Goal: Transaction & Acquisition: Purchase product/service

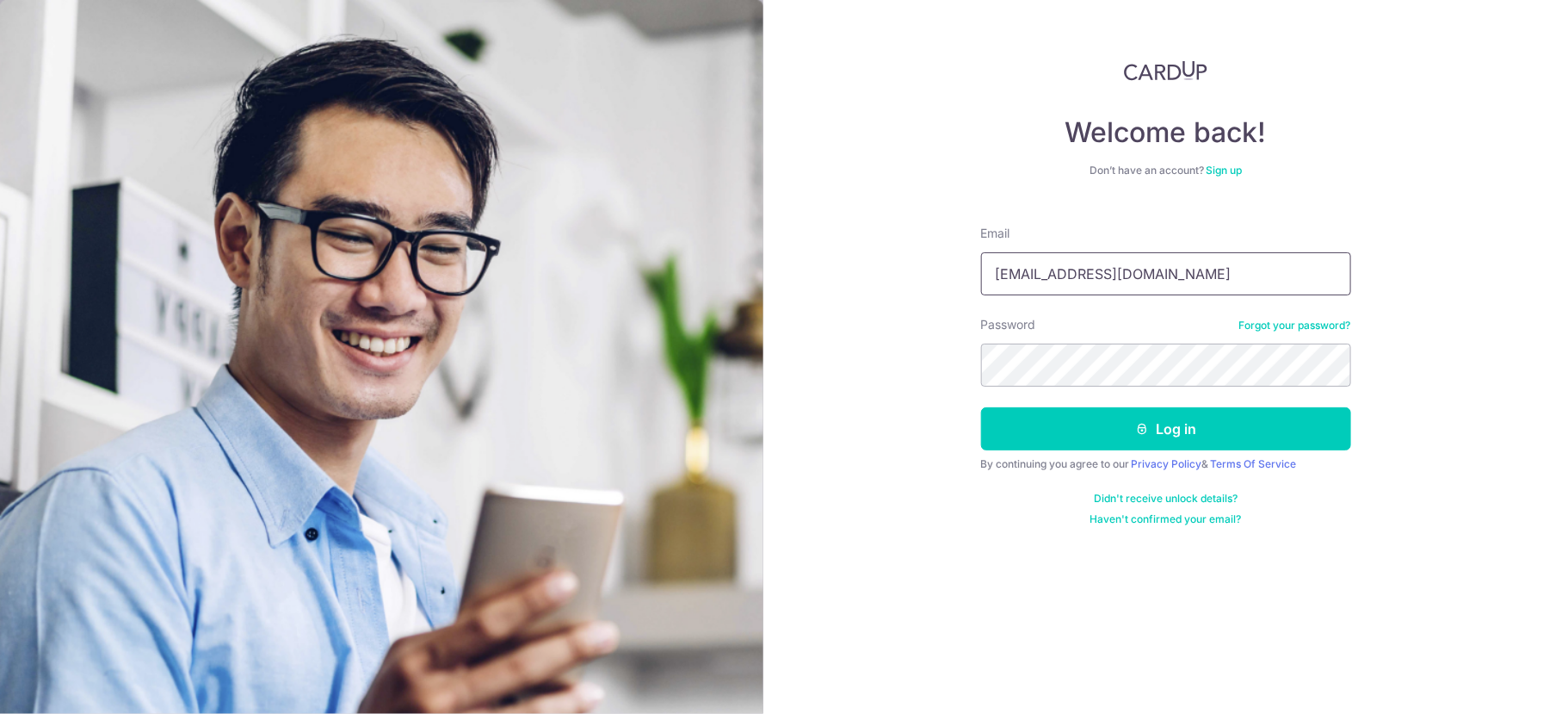
drag, startPoint x: 1125, startPoint y: 272, endPoint x: 773, endPoint y: 272, distance: 352.0
click at [773, 272] on div "Welcome back! Don’t have an account? Sign up Email ppzw@yahoo.com Password Forg…" at bounding box center [1166, 357] width 805 height 714
type input "haleeworks@gmail.com"
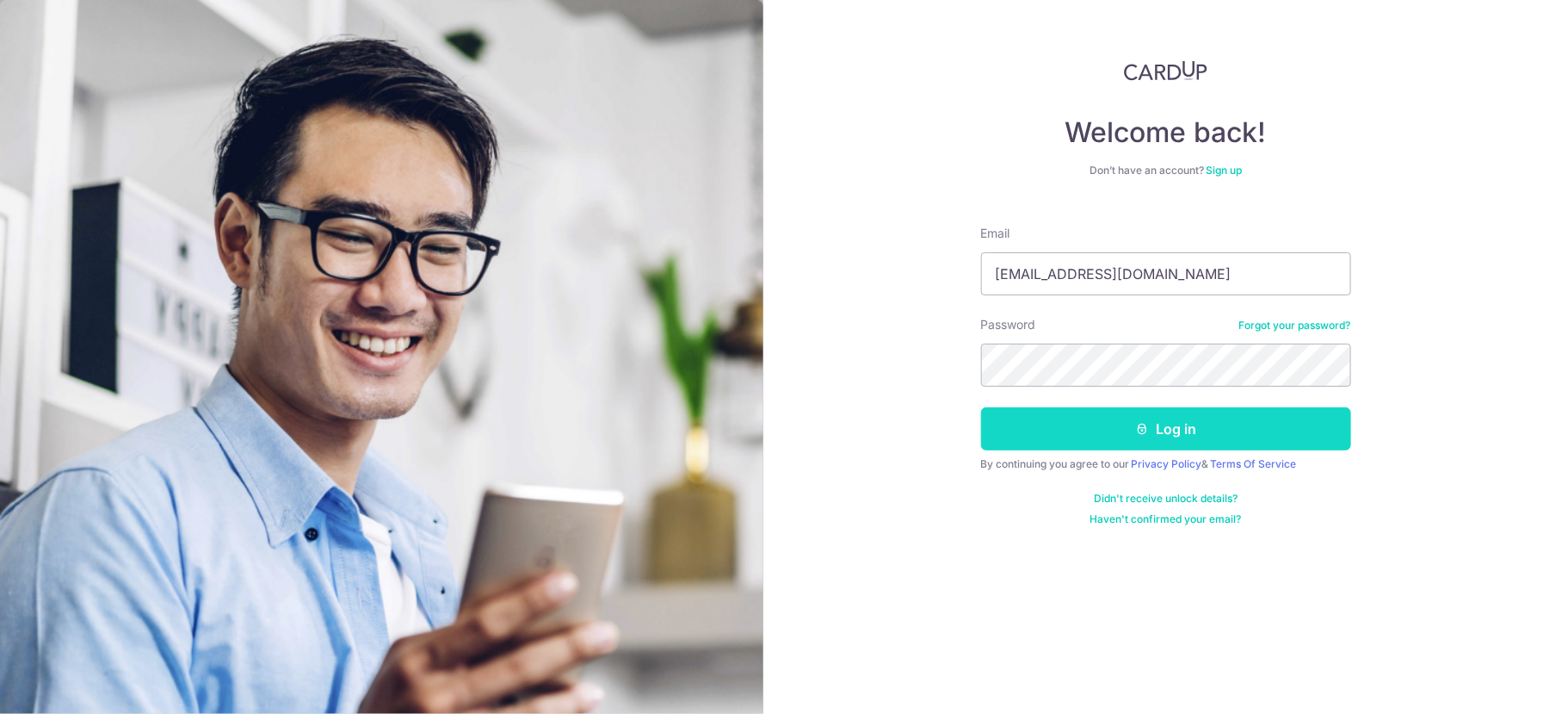
click at [1175, 433] on button "Log in" at bounding box center [1166, 428] width 370 height 43
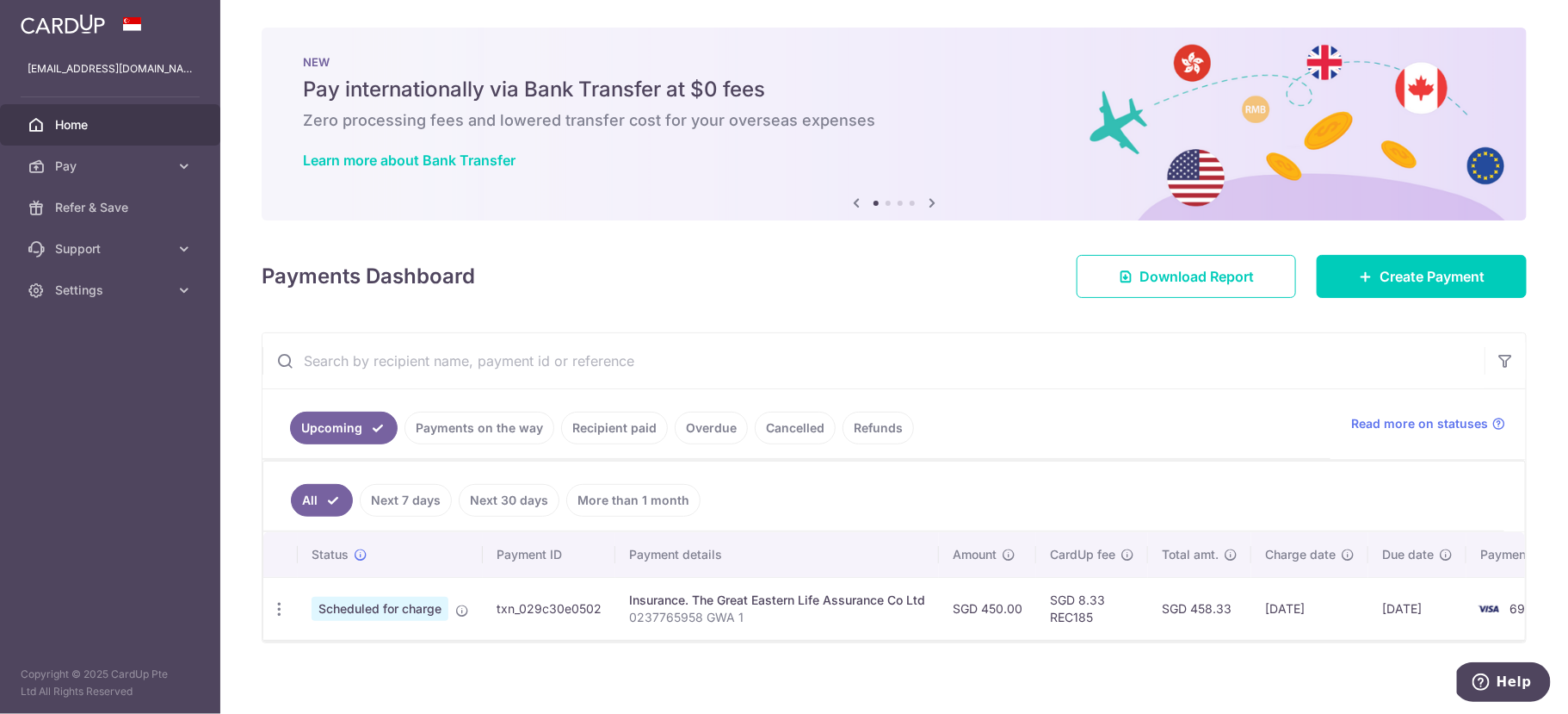
scroll to position [15, 0]
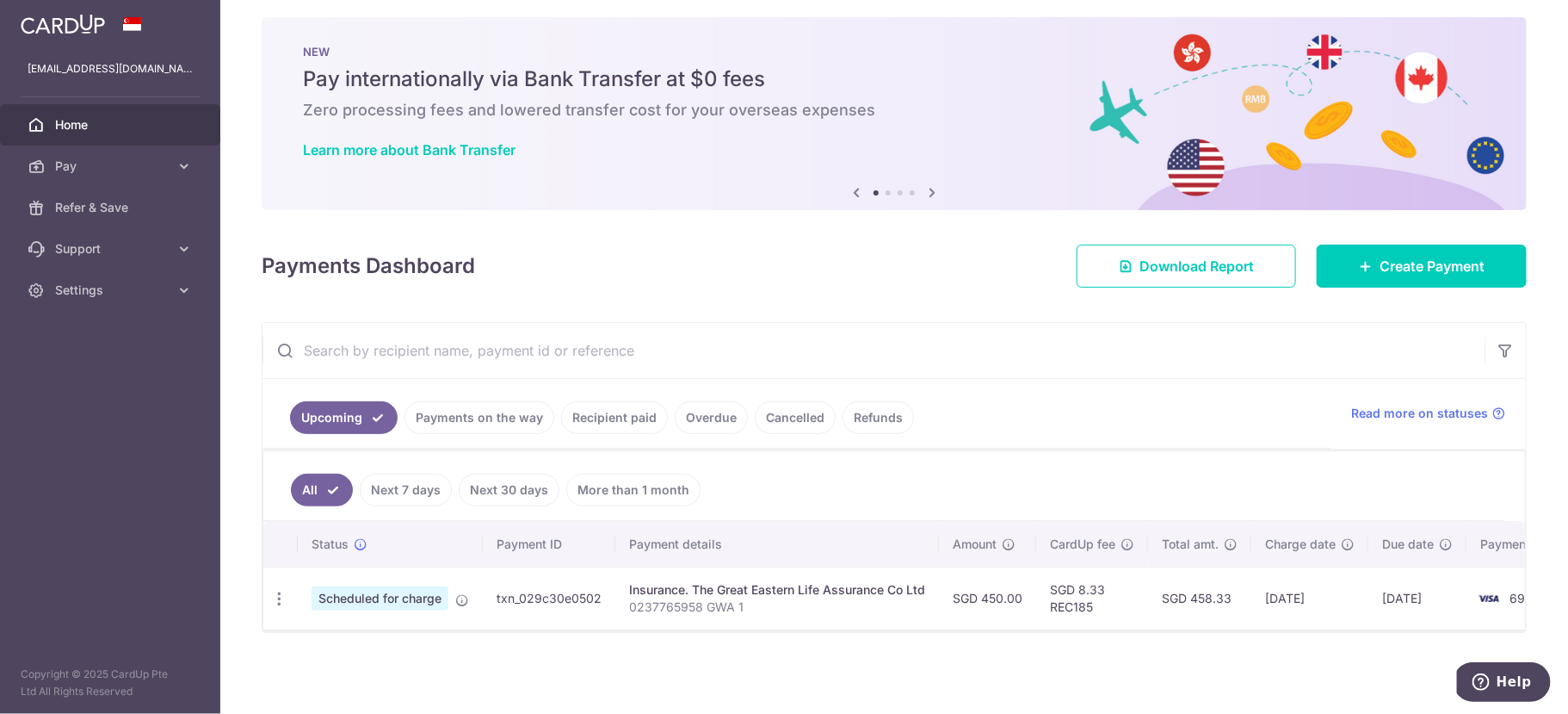
click at [770, 410] on link "Cancelled" at bounding box center [794, 418] width 81 height 32
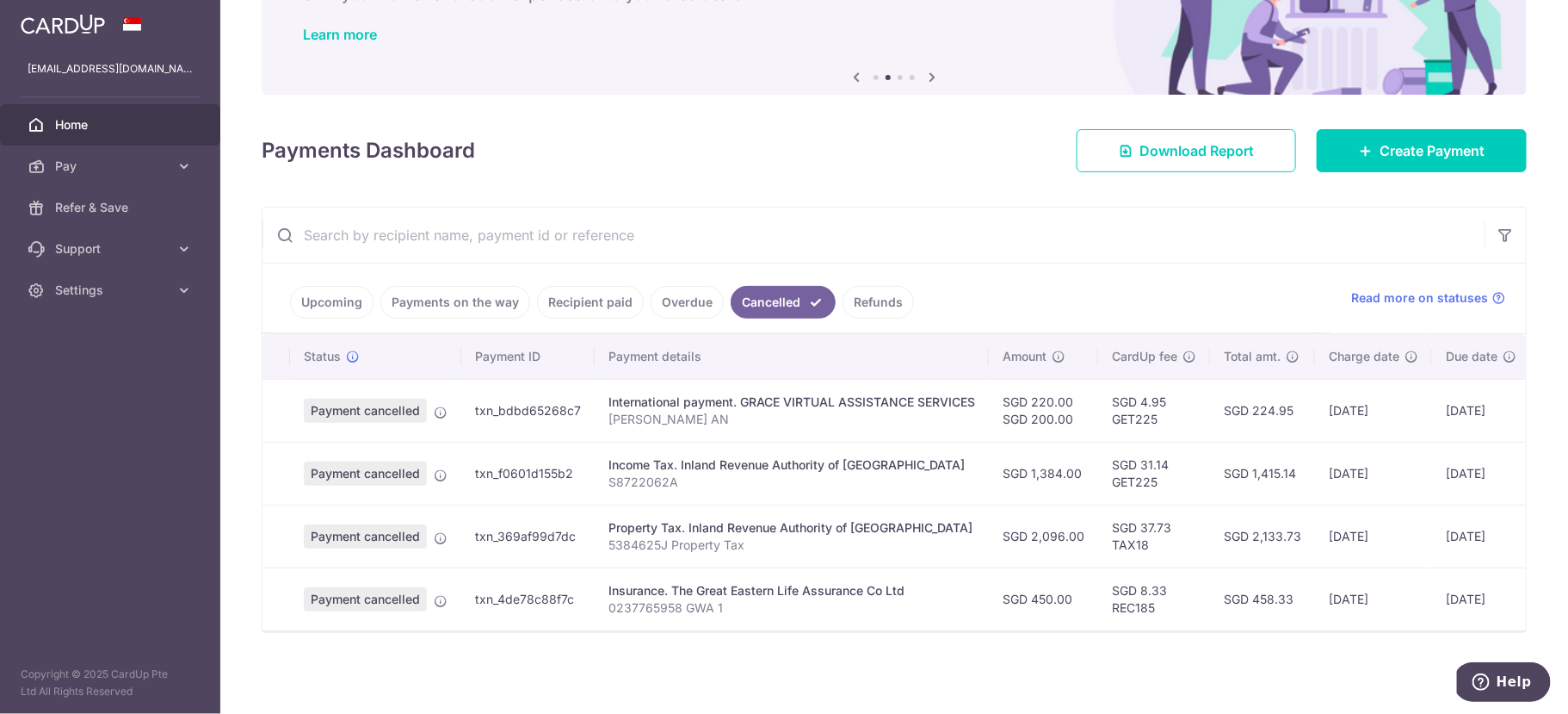
scroll to position [0, 0]
click at [343, 291] on link "Upcoming" at bounding box center [332, 302] width 84 height 32
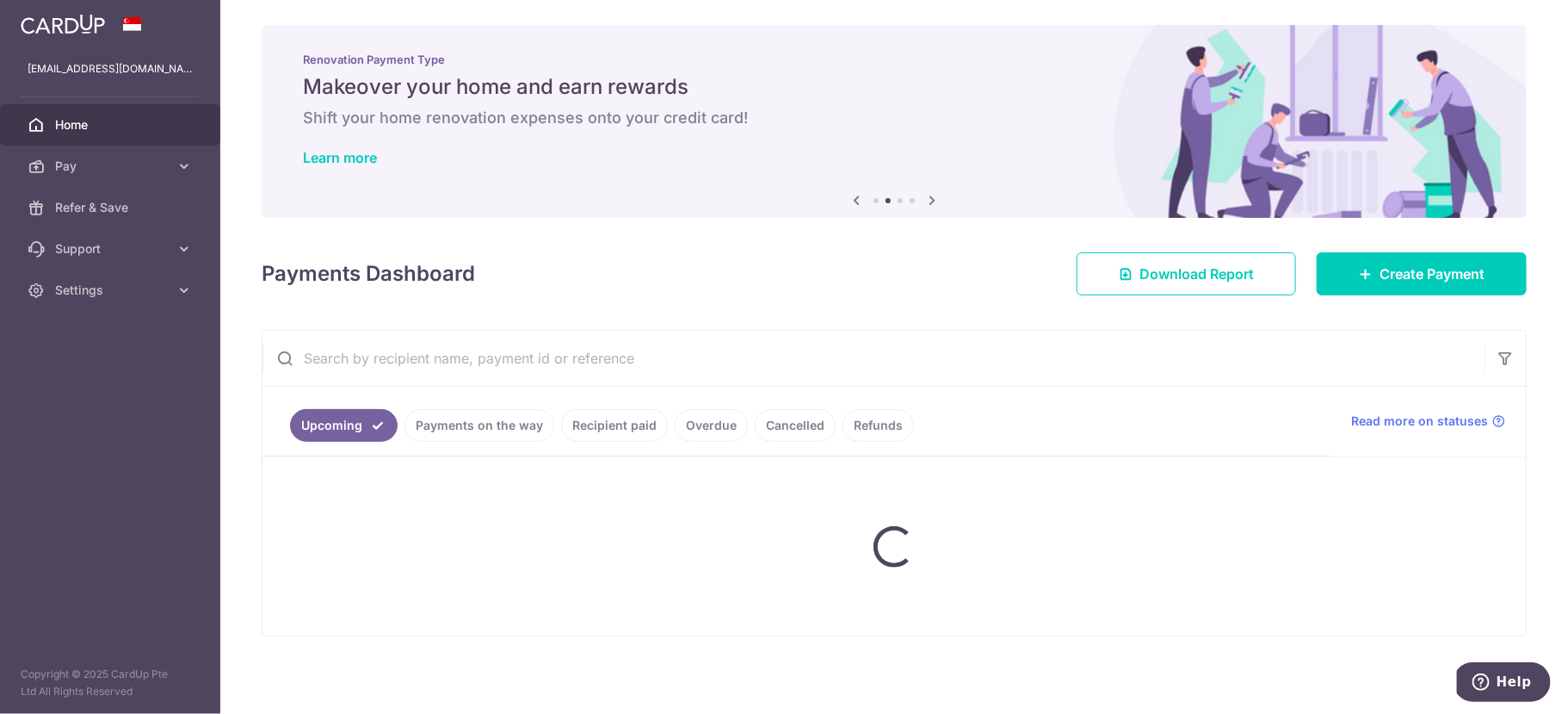
scroll to position [15, 0]
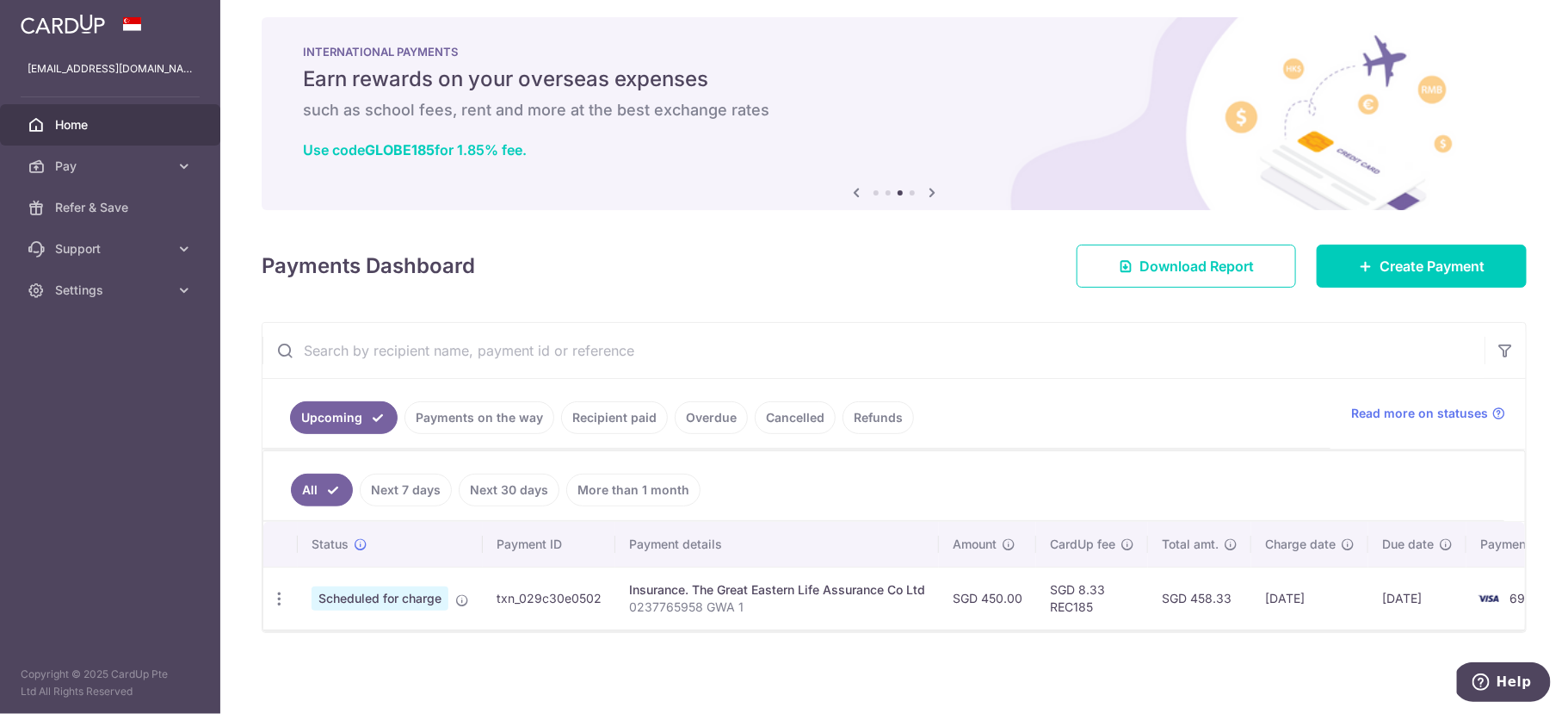
click at [463, 411] on link "Payments on the way" at bounding box center [479, 418] width 149 height 32
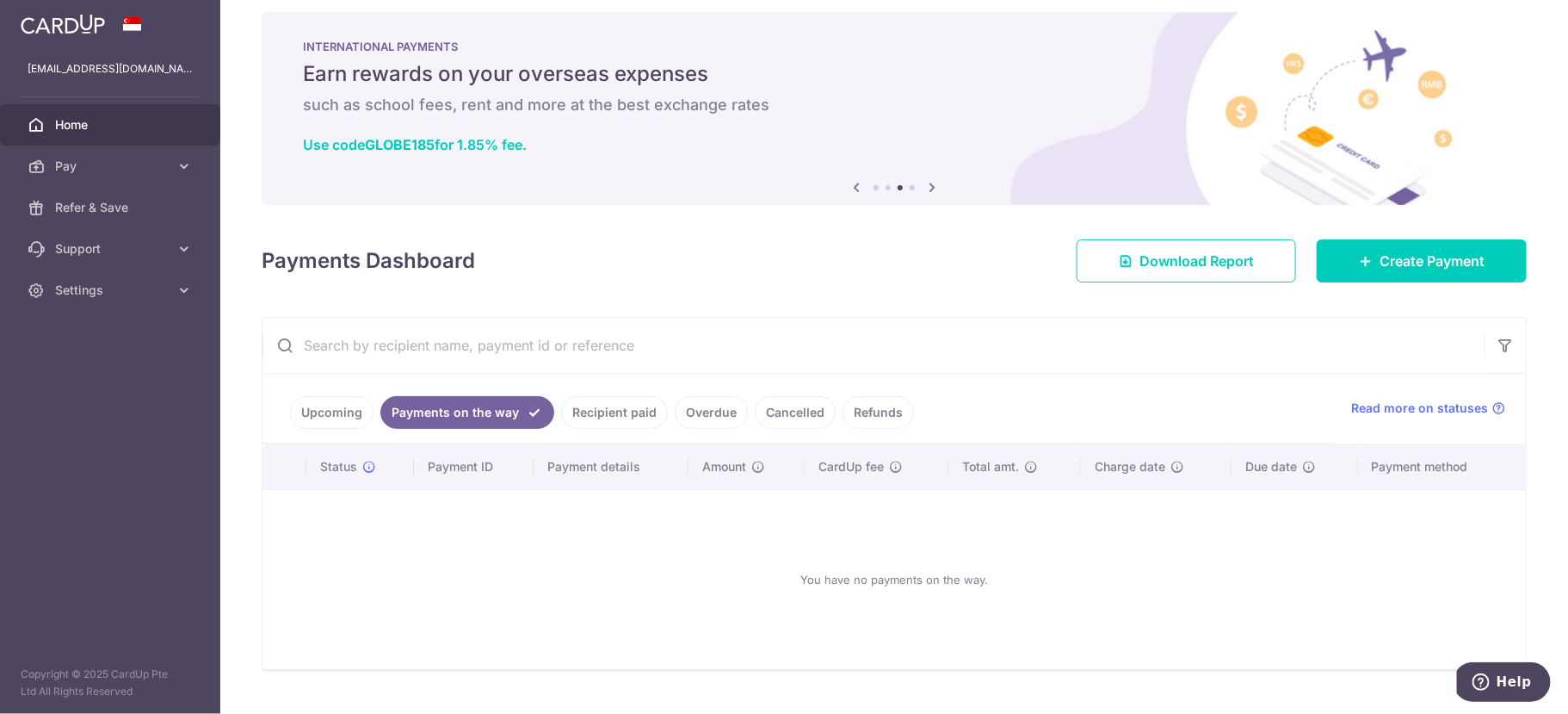
click at [617, 407] on link "Recipient paid" at bounding box center [615, 412] width 107 height 32
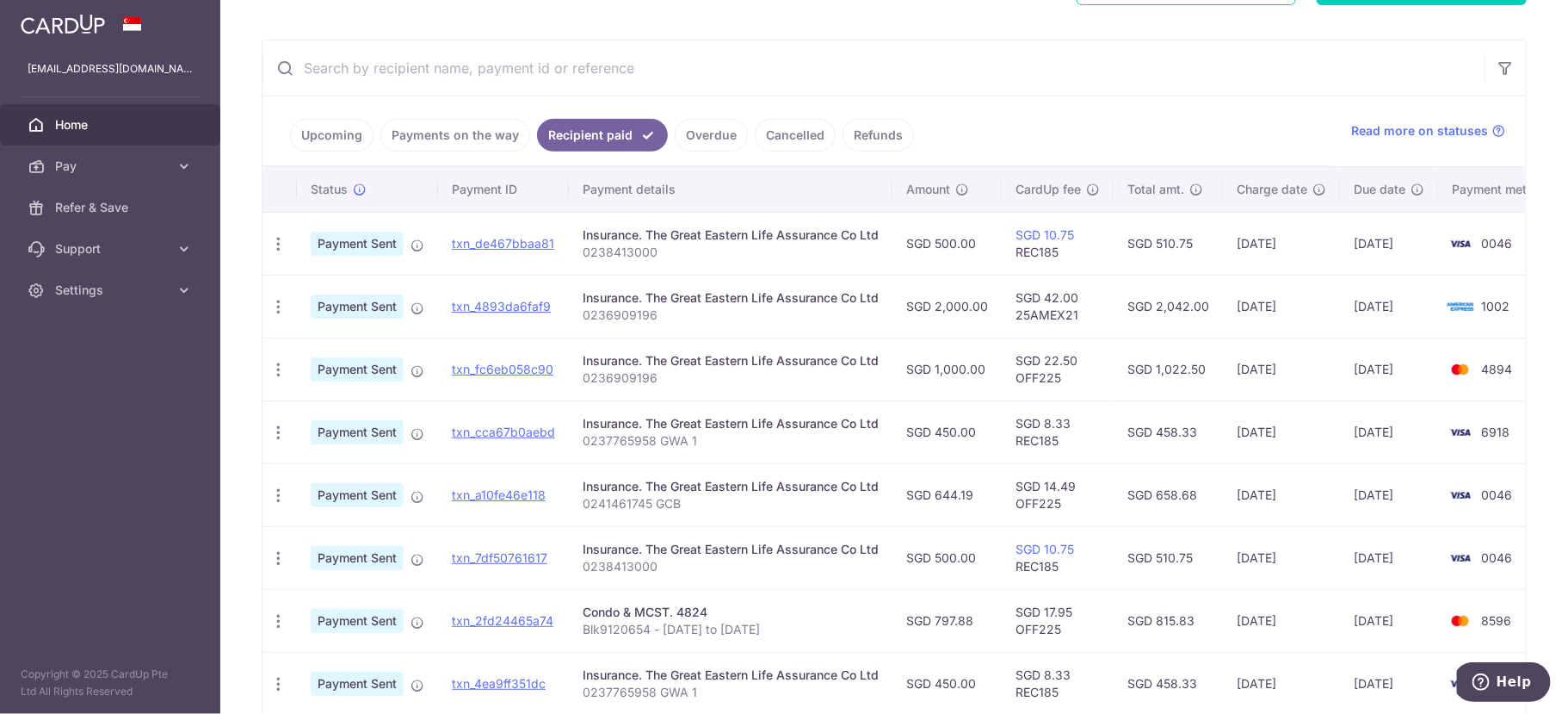
scroll to position [293, 0]
click at [1287, 192] on span "Charge date" at bounding box center [1272, 188] width 70 height 17
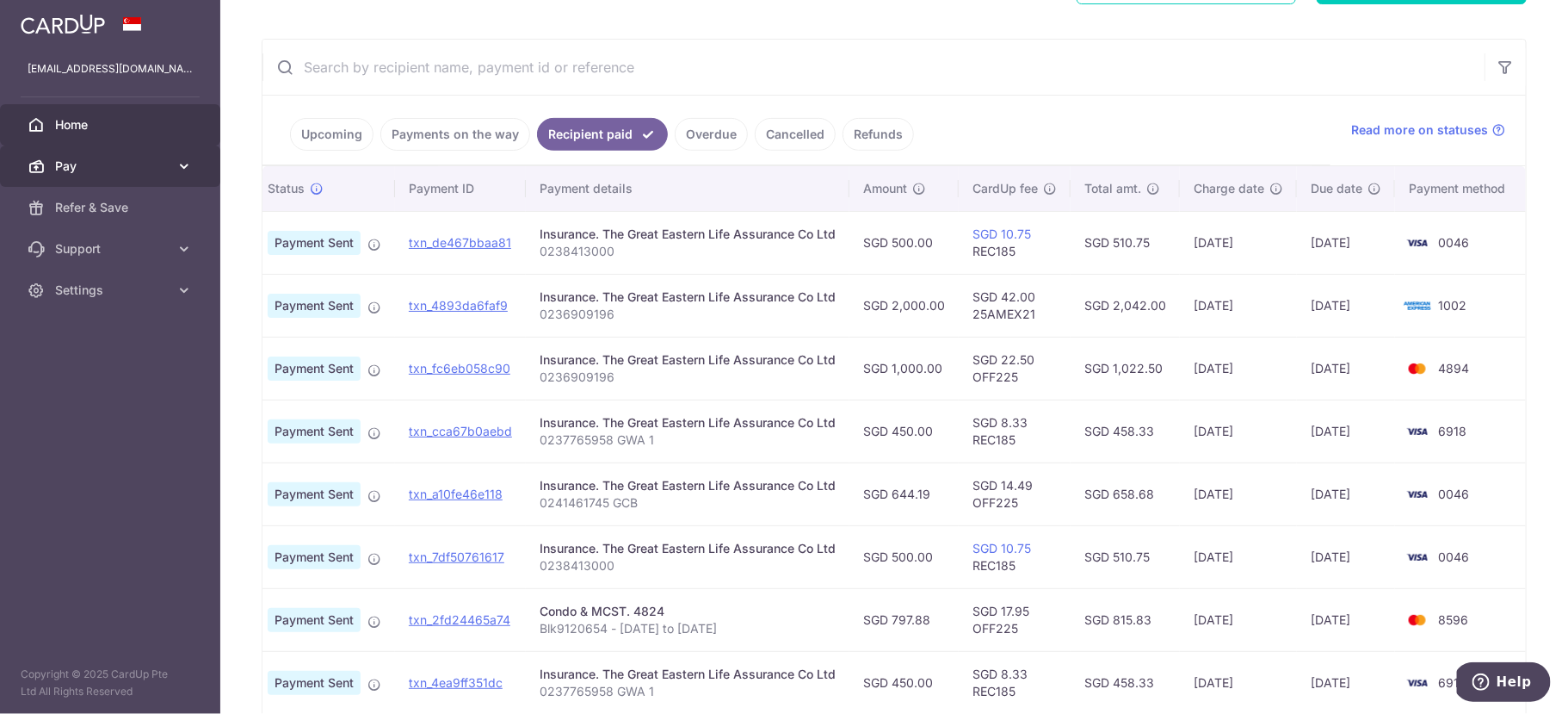
click at [151, 162] on span "Pay" at bounding box center [111, 167] width 113 height 17
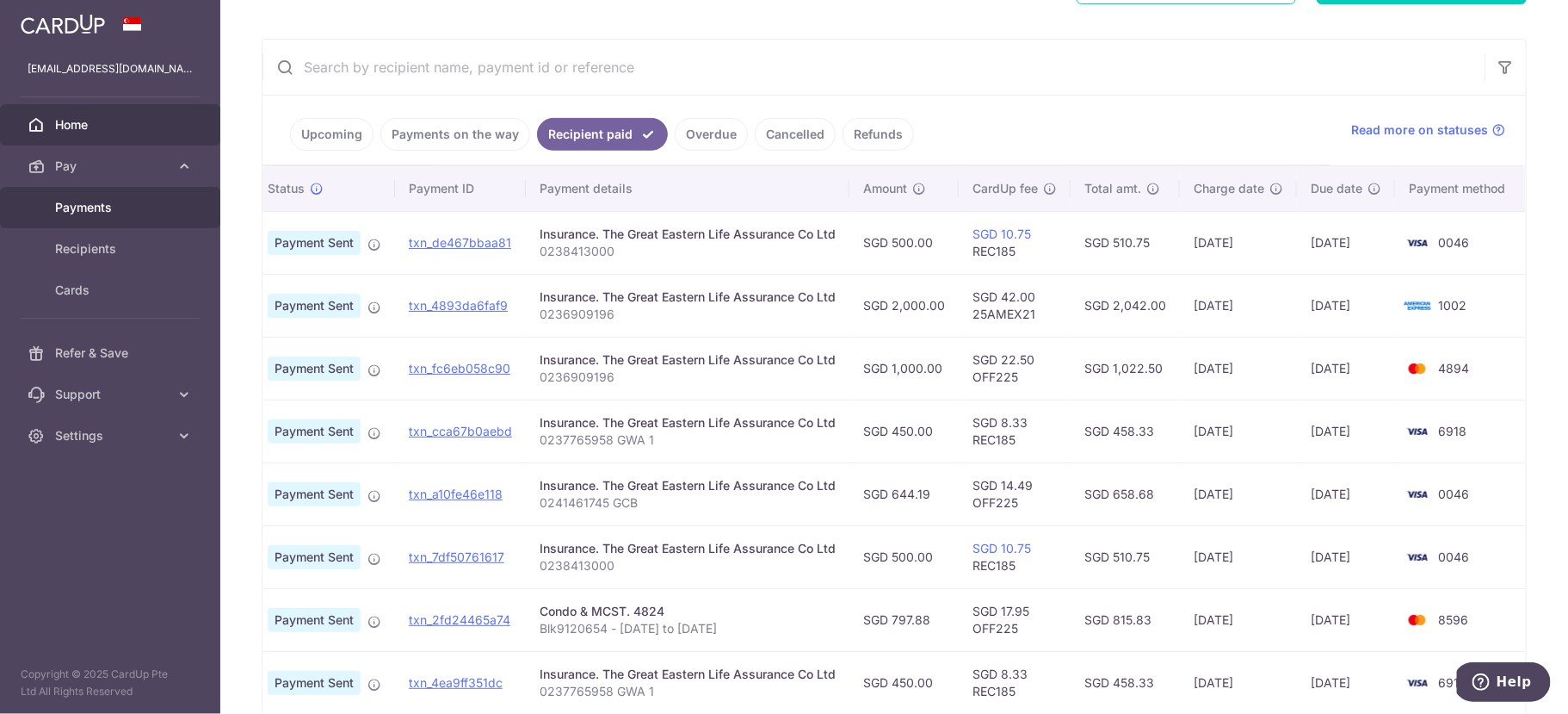
click at [179, 200] on link "Payments" at bounding box center [110, 207] width 221 height 41
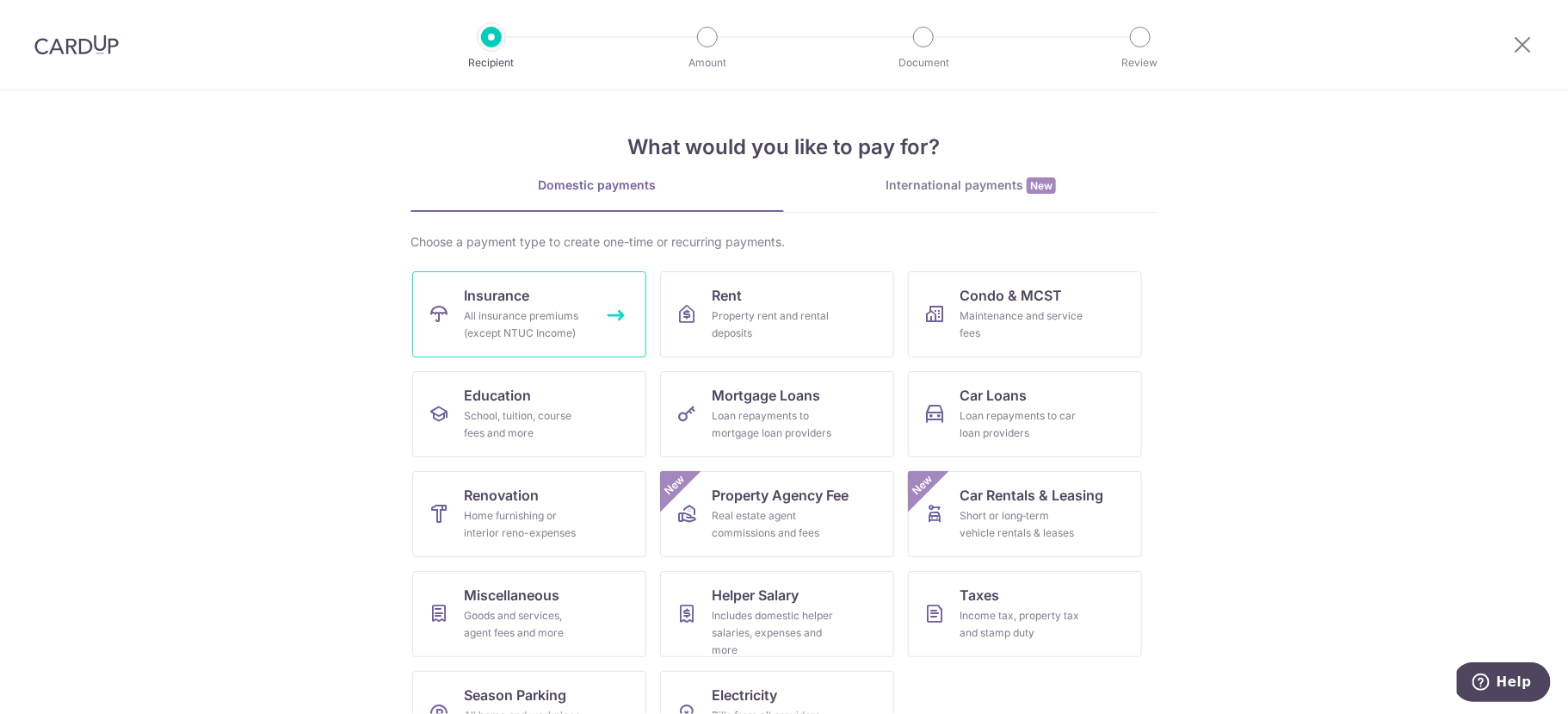
click at [539, 295] on link "Insurance All insurance premiums (except NTUC Income)" at bounding box center [529, 314] width 234 height 86
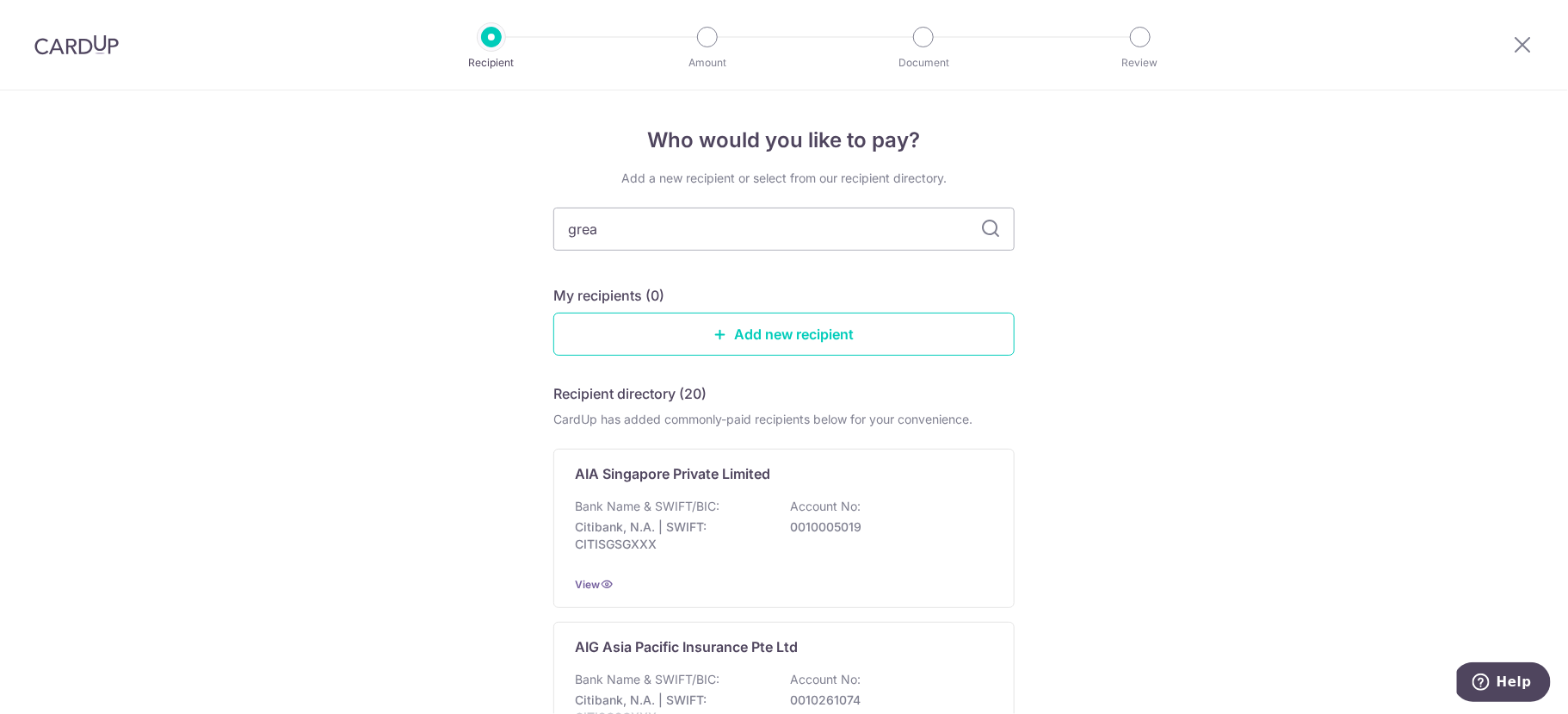
type input "great"
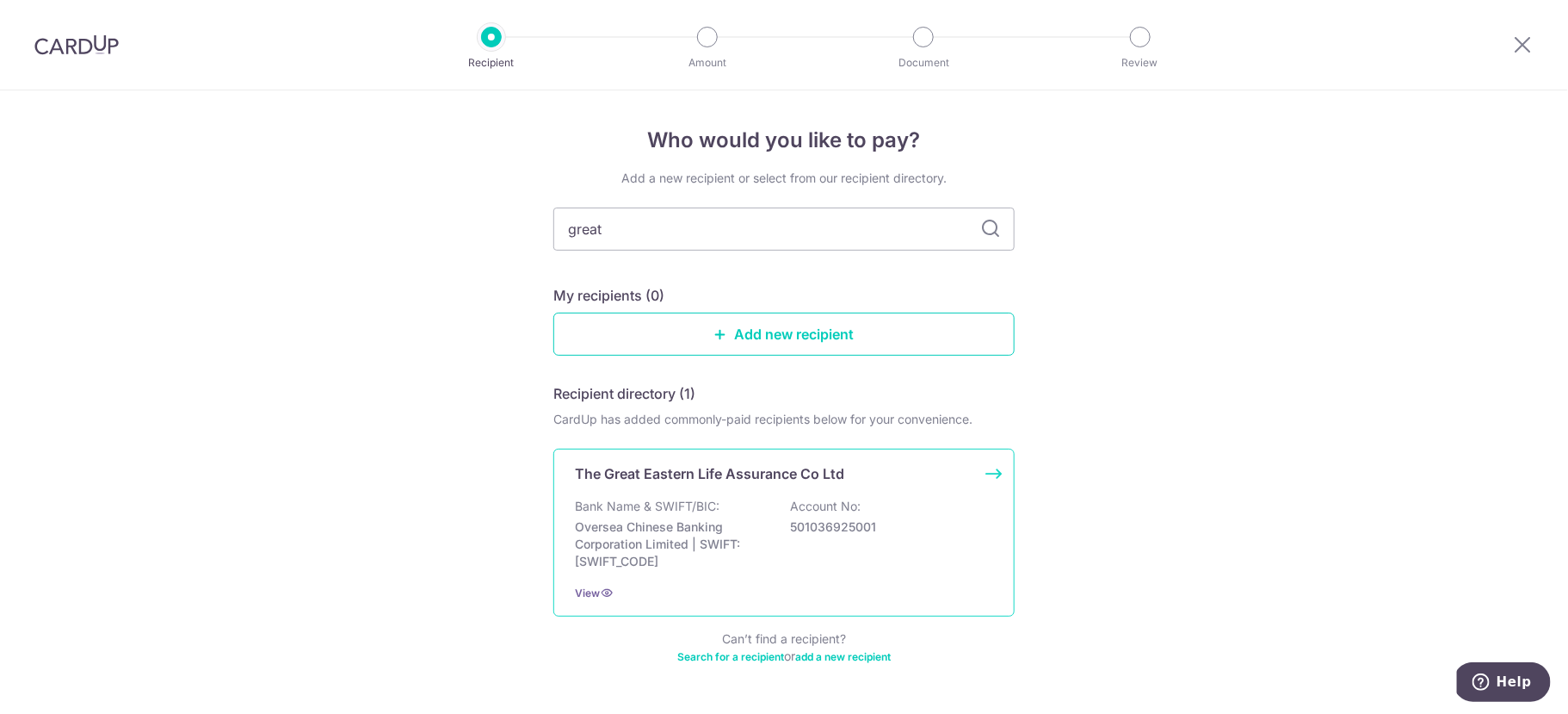
click at [755, 526] on p "Oversea Chinese Banking Corporation Limited | SWIFT: OCBCSGSGXXX" at bounding box center [671, 545] width 193 height 51
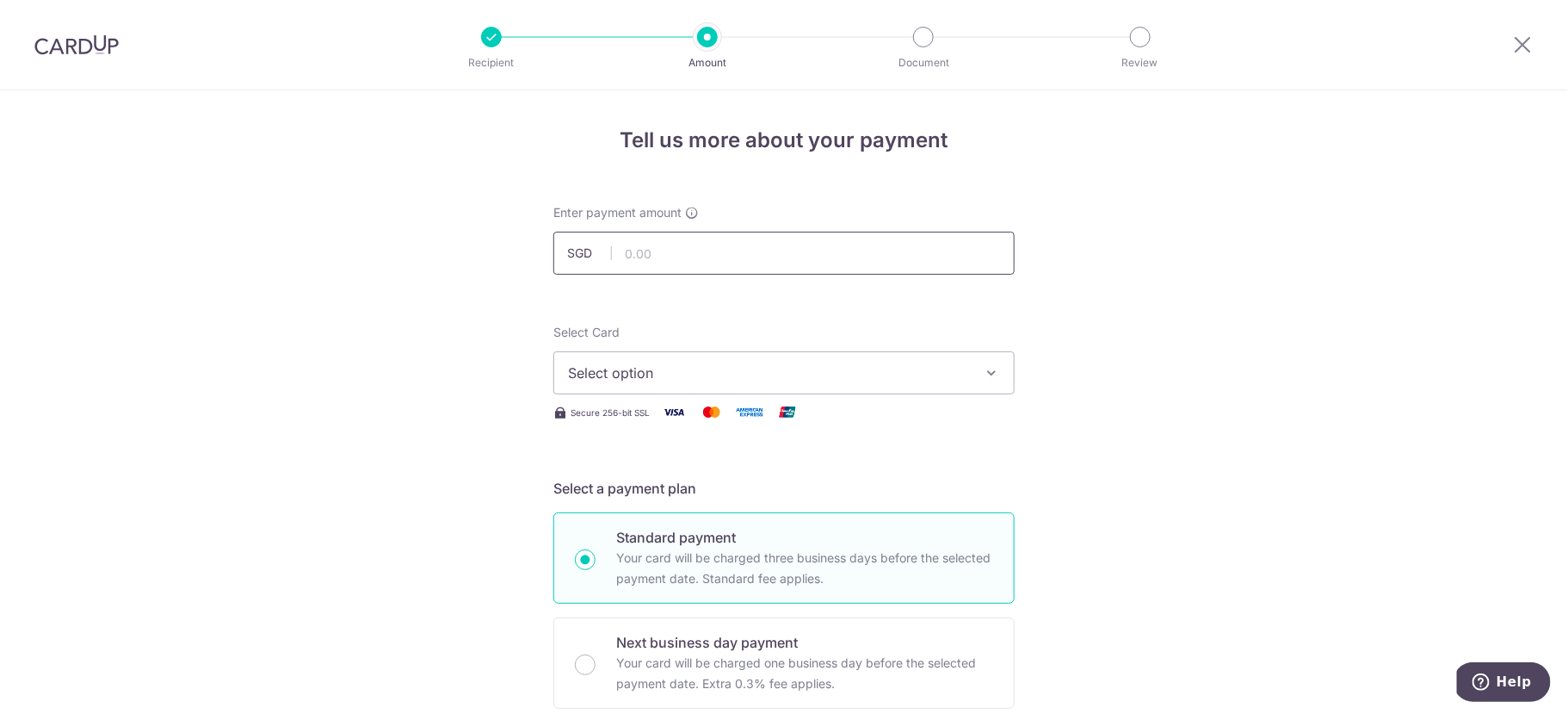
click at [739, 255] on input "text" at bounding box center [784, 252] width 461 height 43
type input "500.00"
click at [634, 373] on span "Select option" at bounding box center [769, 373] width 402 height 21
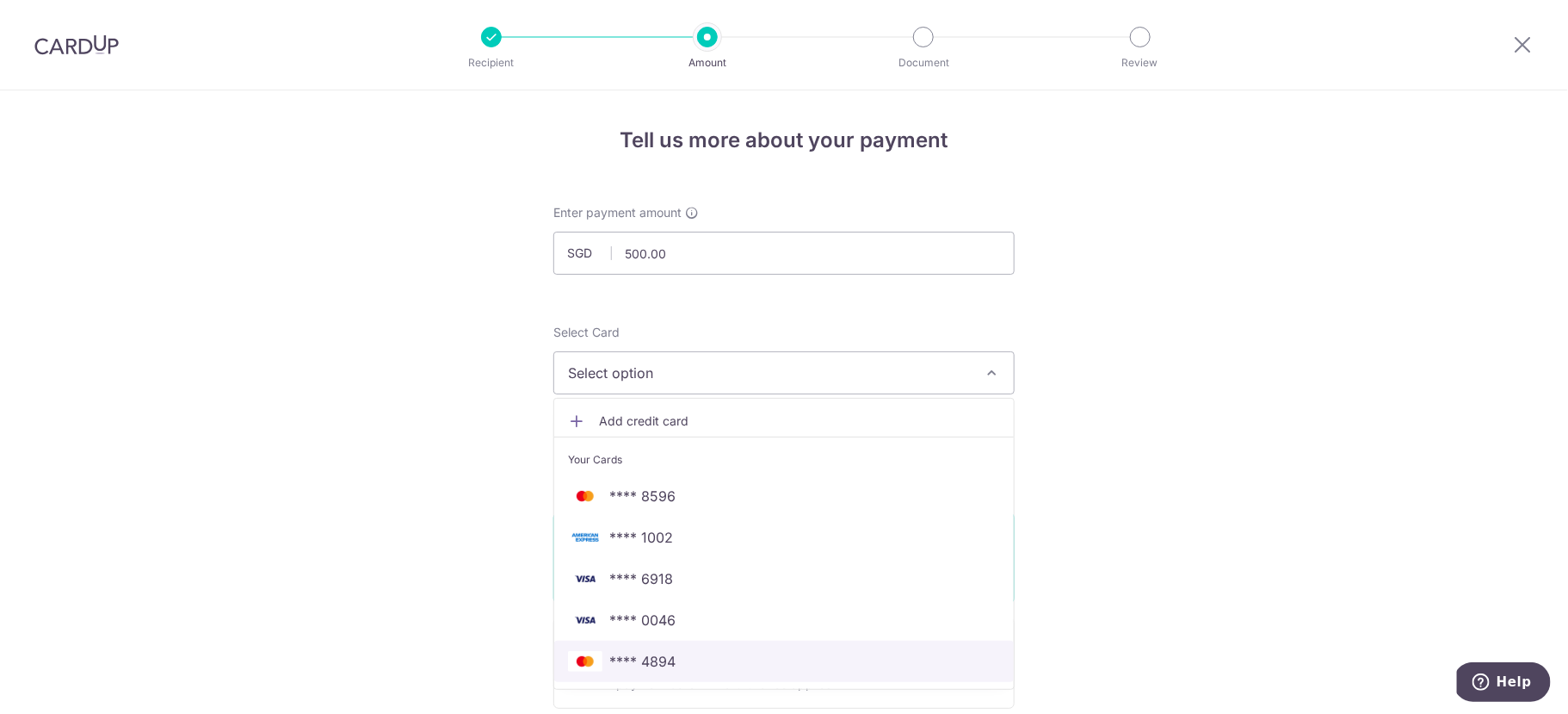
click at [755, 653] on span "**** 4894" at bounding box center [784, 662] width 432 height 21
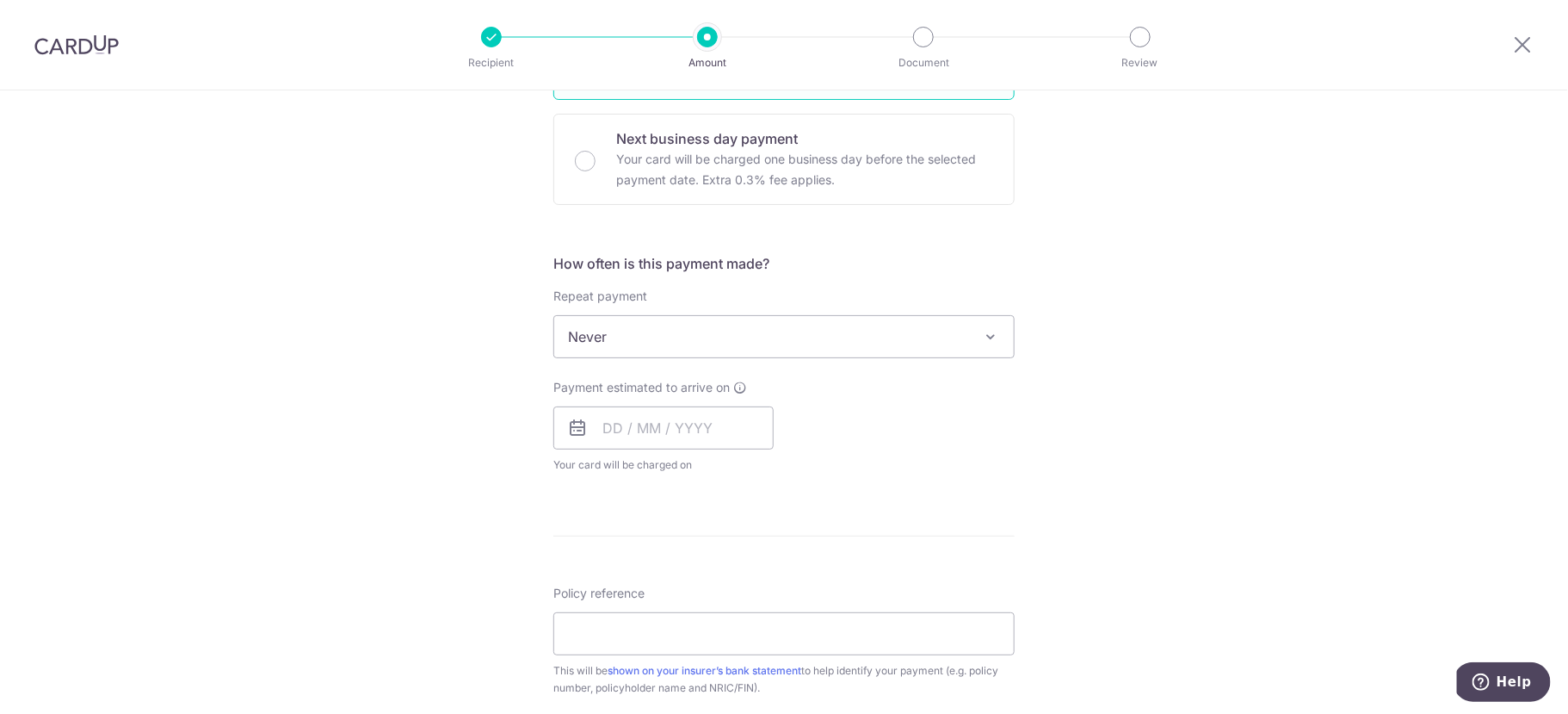
scroll to position [519, 0]
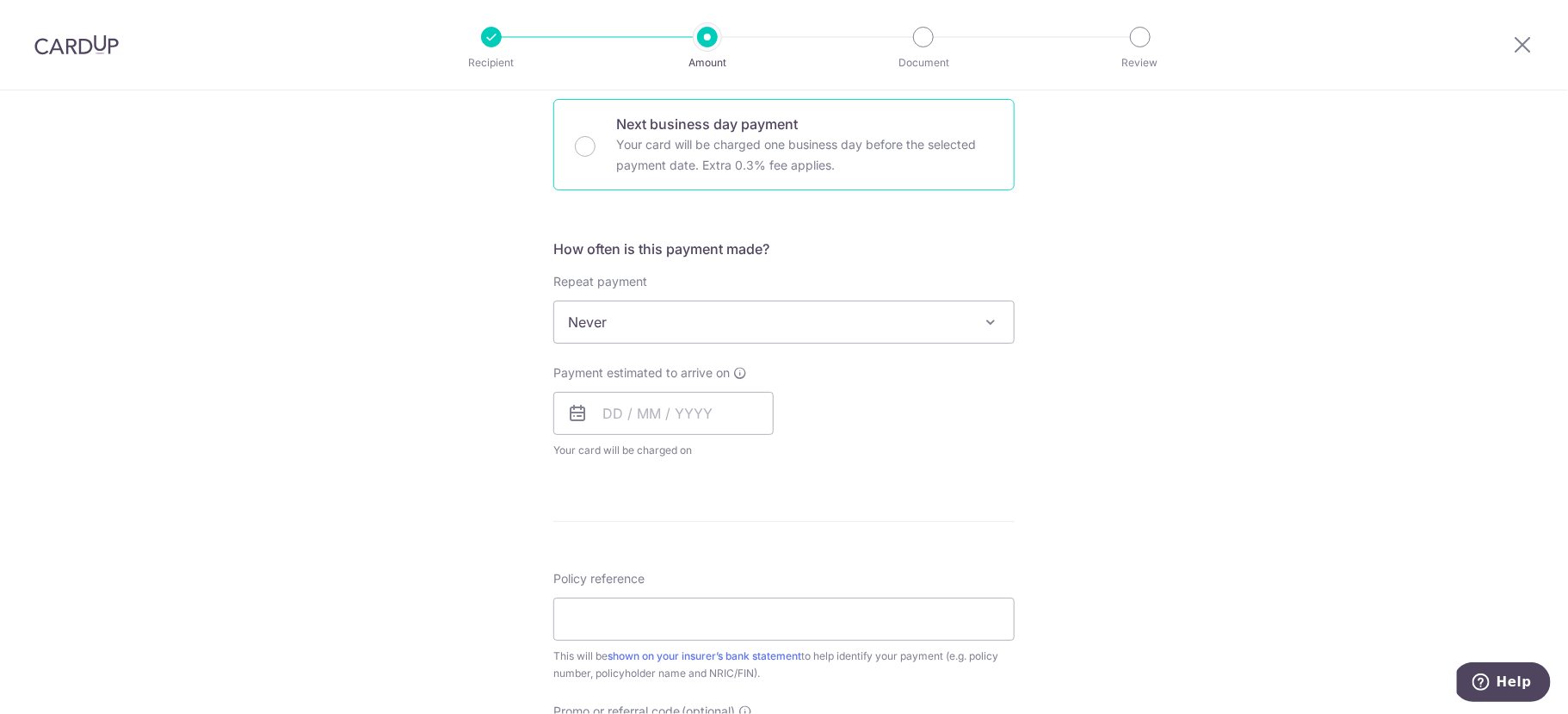
click at [731, 176] on div "Next business day payment Your card will be charged one business day before the…" at bounding box center [784, 145] width 461 height 91
radio input "false"
radio input "true"
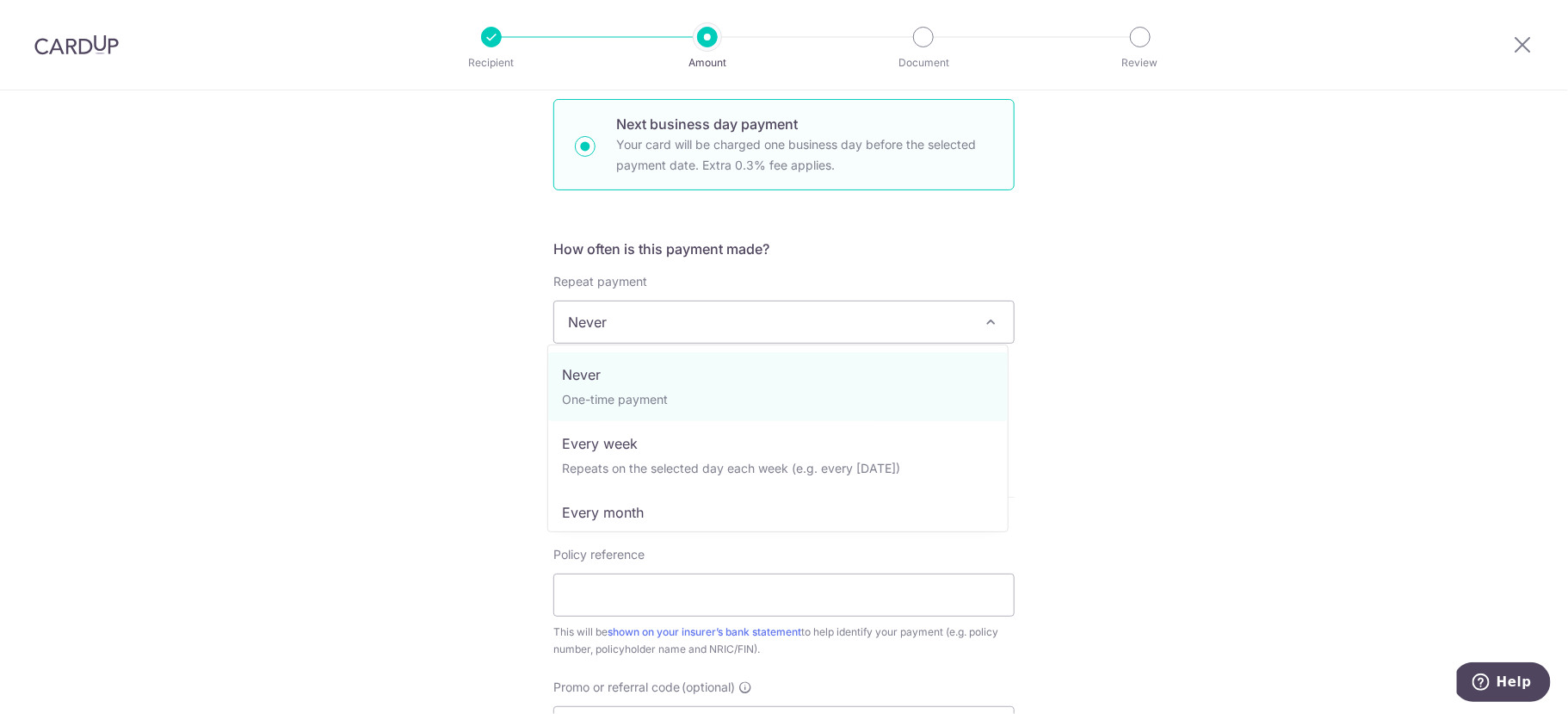
click at [719, 321] on span "Never" at bounding box center [784, 322] width 460 height 41
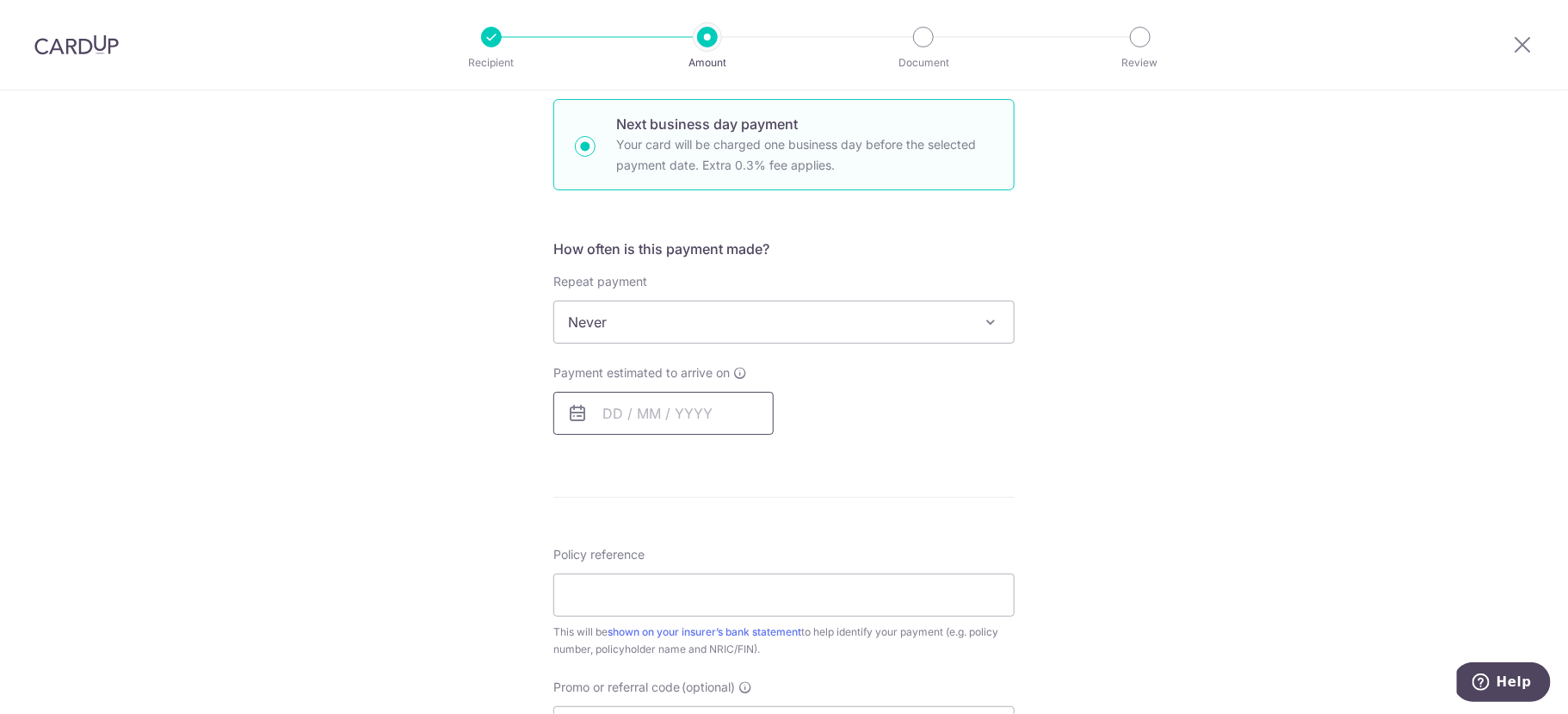
click at [585, 408] on input "text" at bounding box center [664, 413] width 221 height 43
click at [683, 593] on link "15" at bounding box center [692, 605] width 28 height 28
type input "15/10/2025"
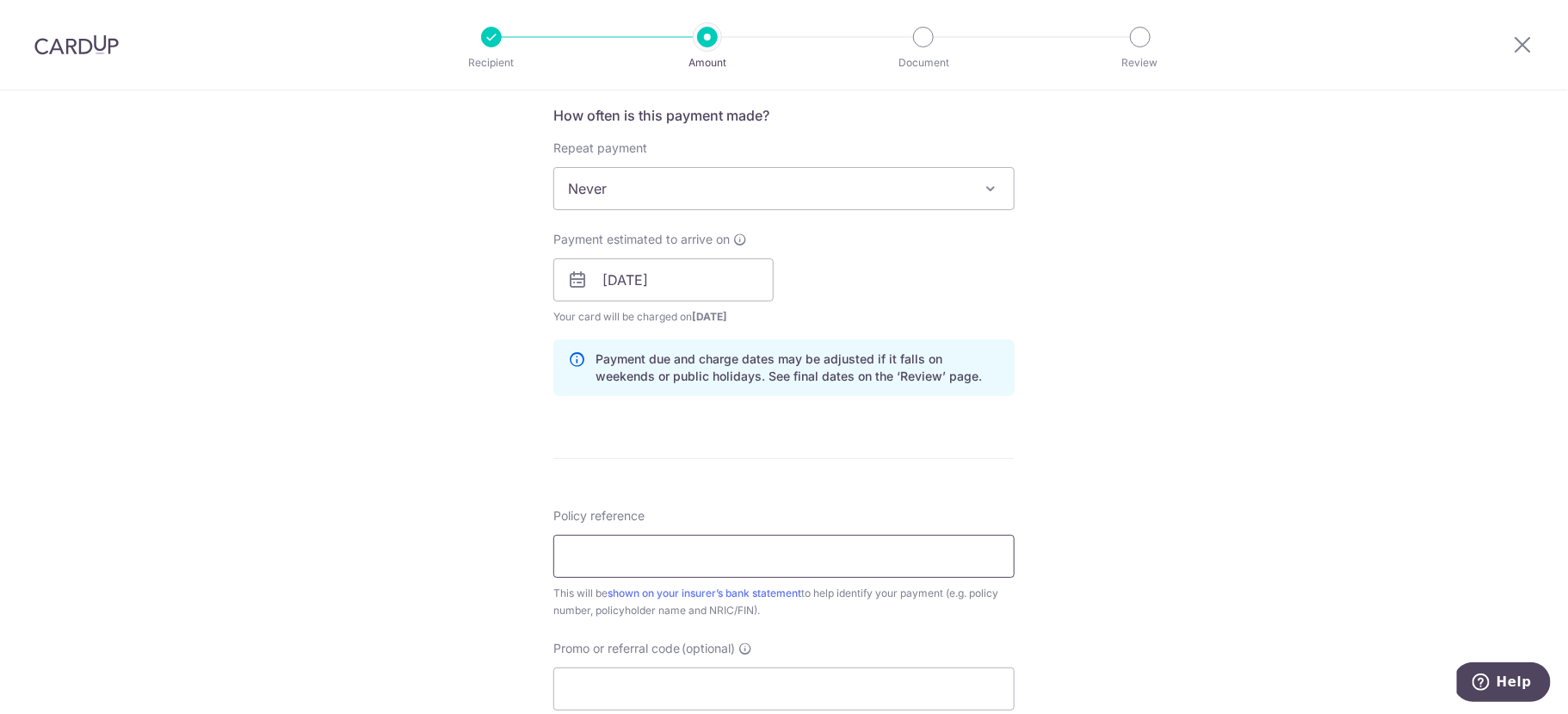
scroll to position [653, 0]
click at [745, 545] on input "Policy reference" at bounding box center [784, 555] width 461 height 43
type input "0238413000"
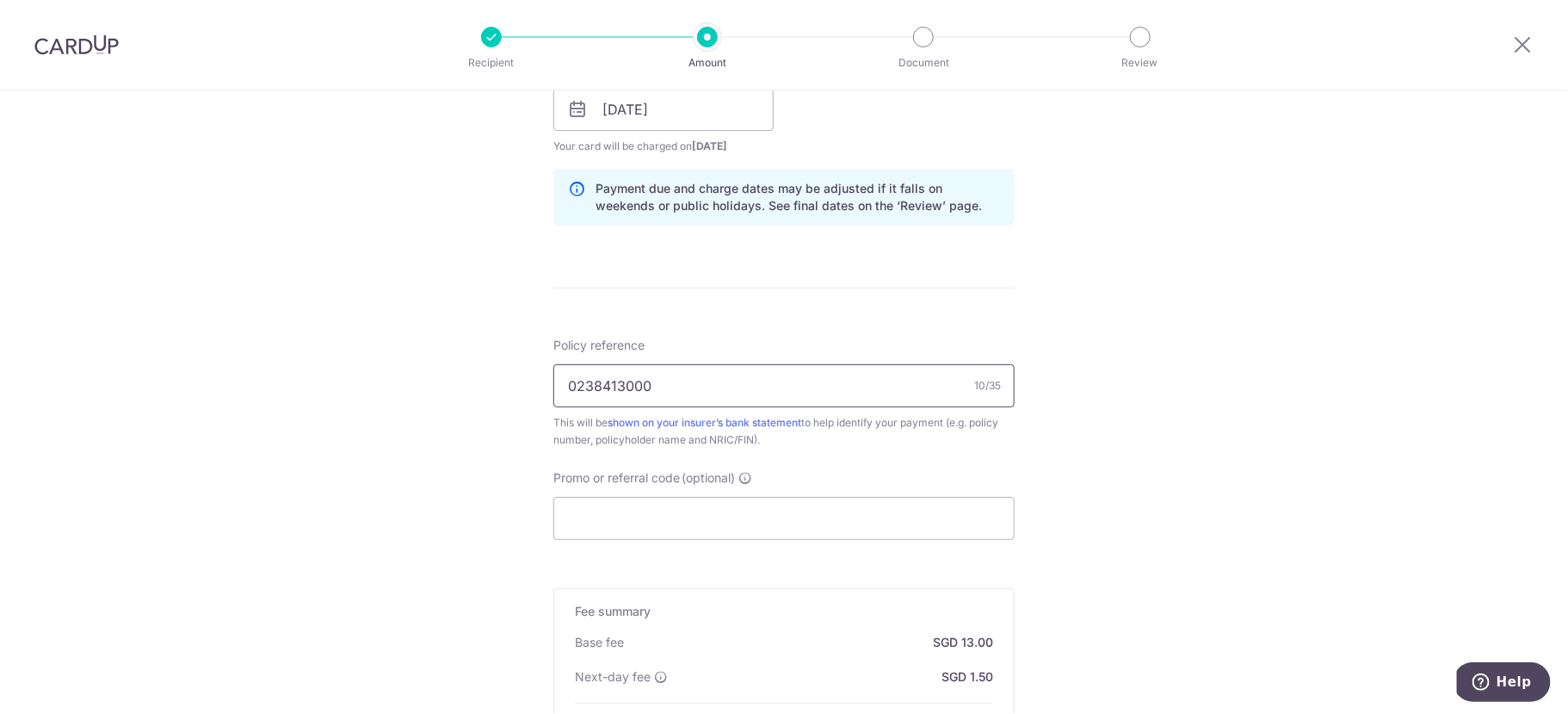
scroll to position [920, 0]
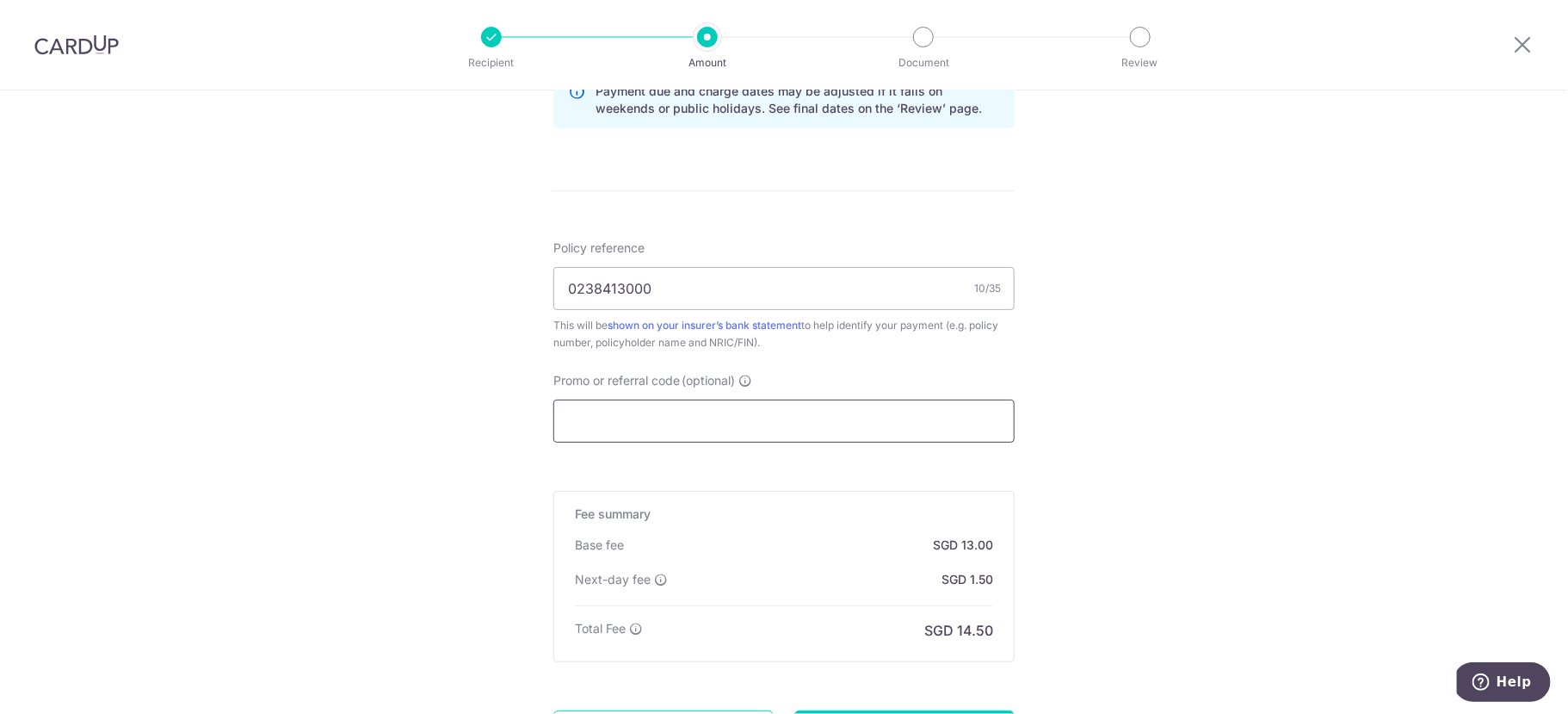
click at [715, 415] on input "Promo or referral code (optional)" at bounding box center [784, 421] width 461 height 43
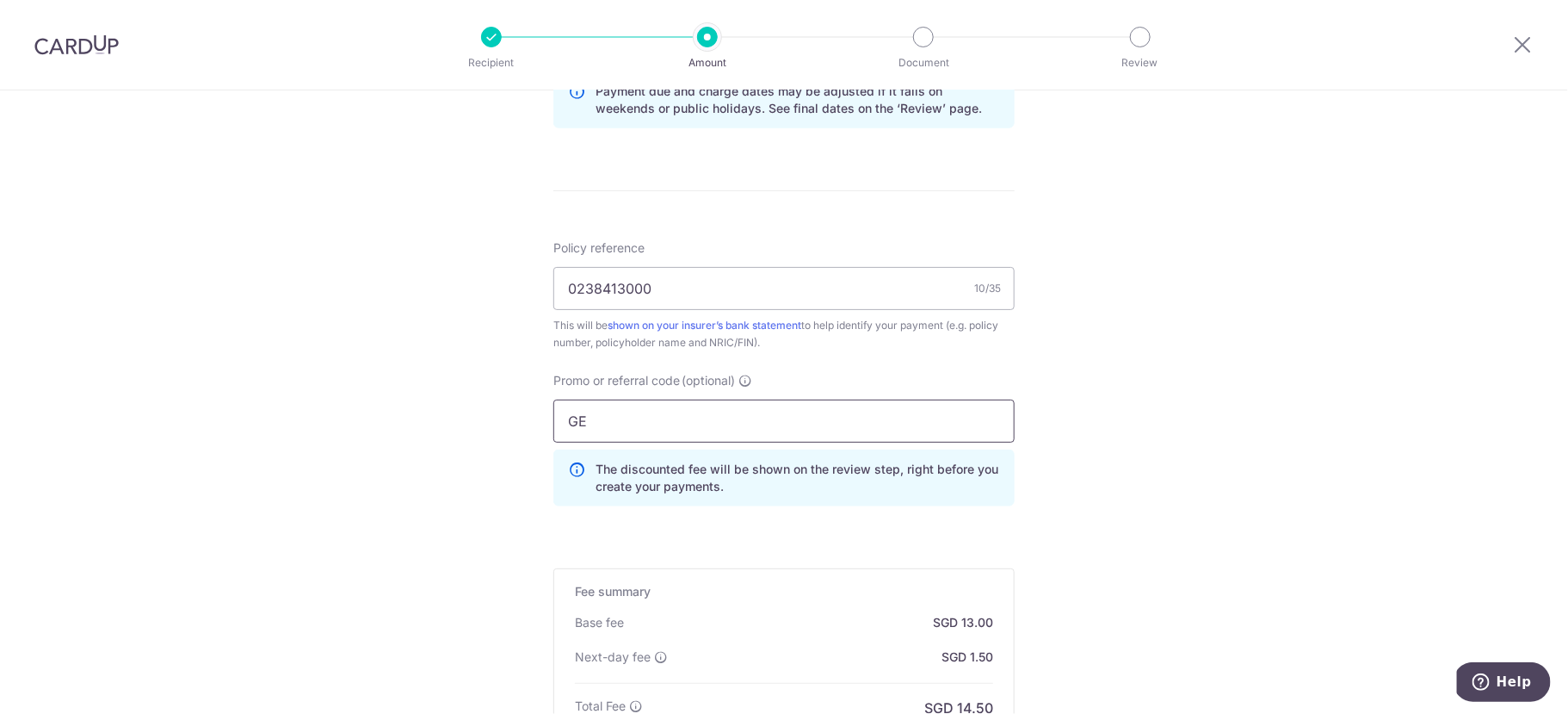
type input "G"
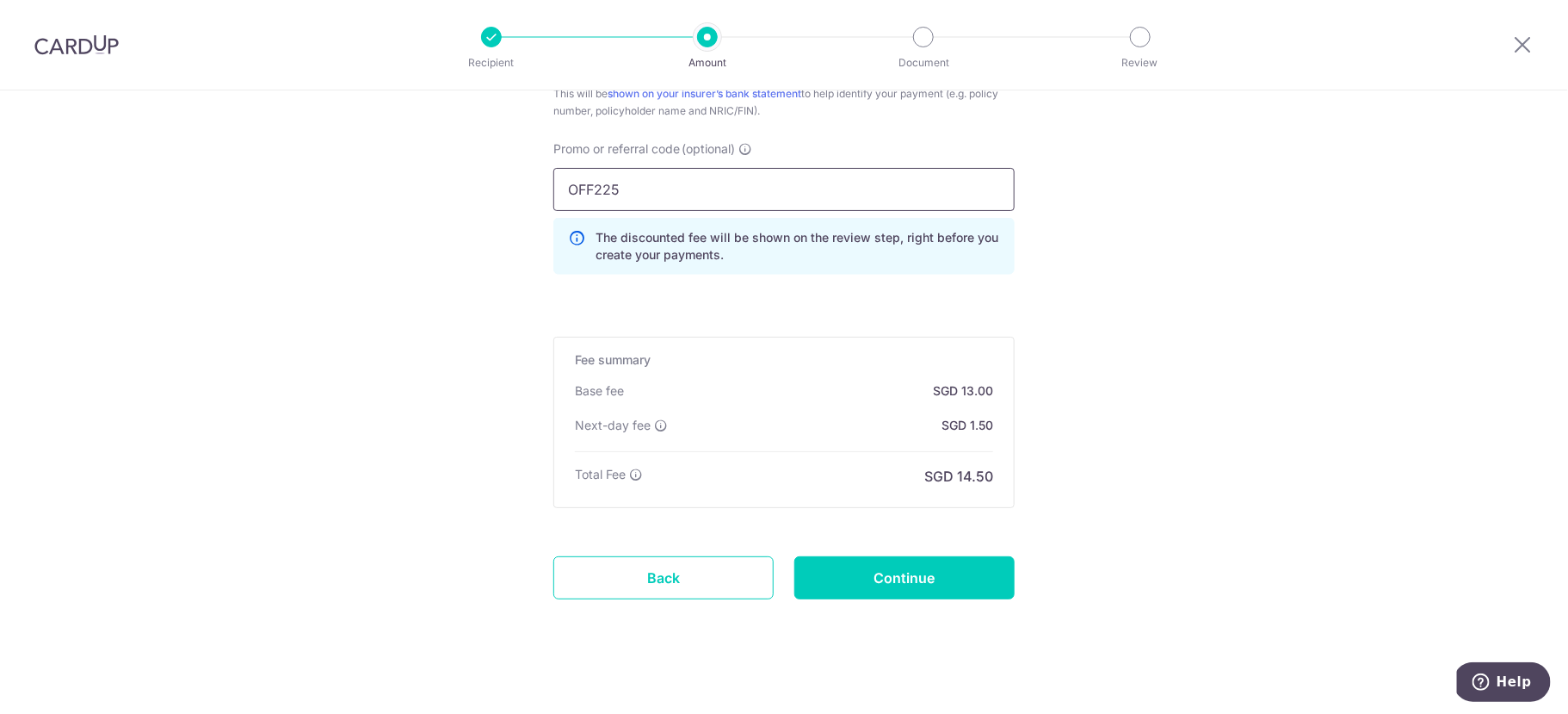
scroll to position [1161, 0]
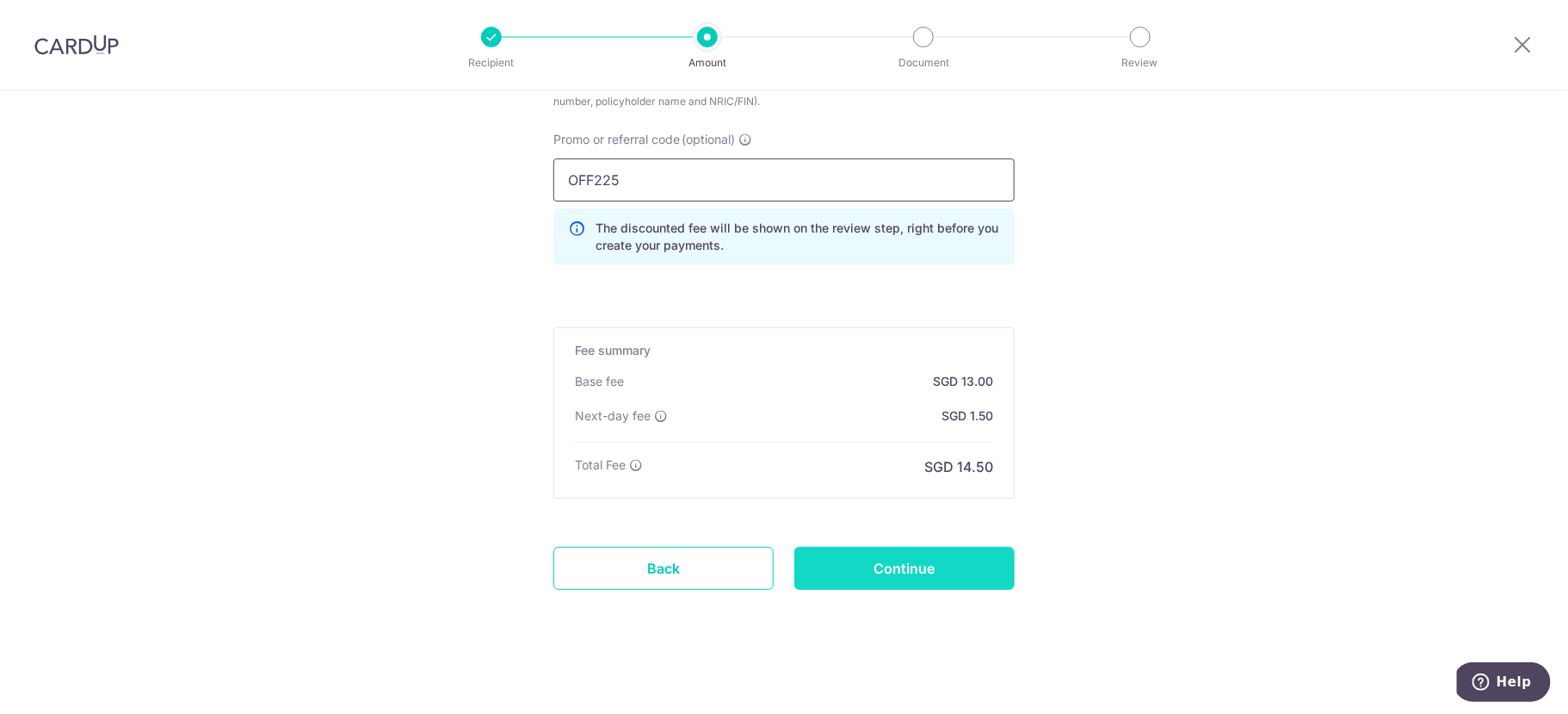
type input "OFF225"
click at [873, 573] on input "Continue" at bounding box center [905, 567] width 221 height 43
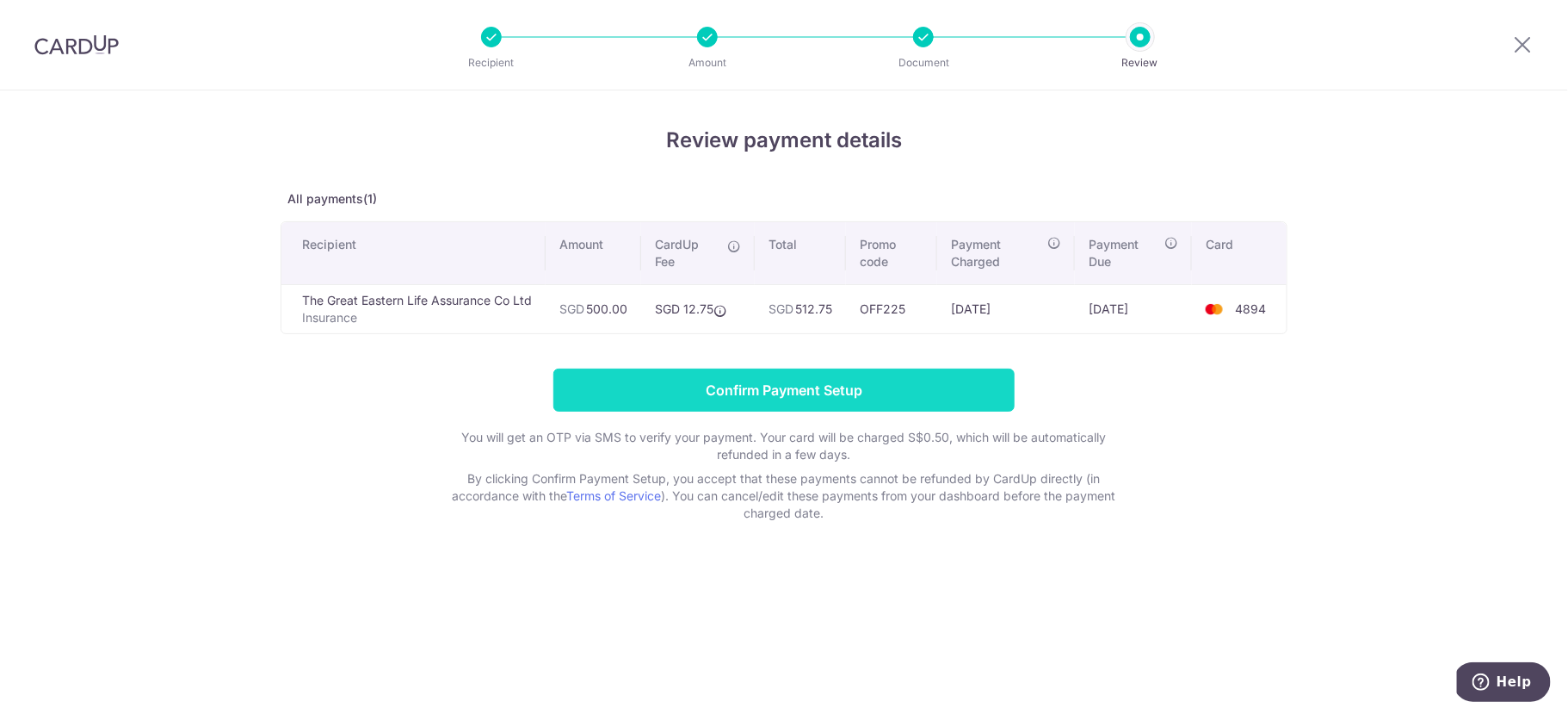
click at [949, 379] on input "Confirm Payment Setup" at bounding box center [784, 389] width 461 height 43
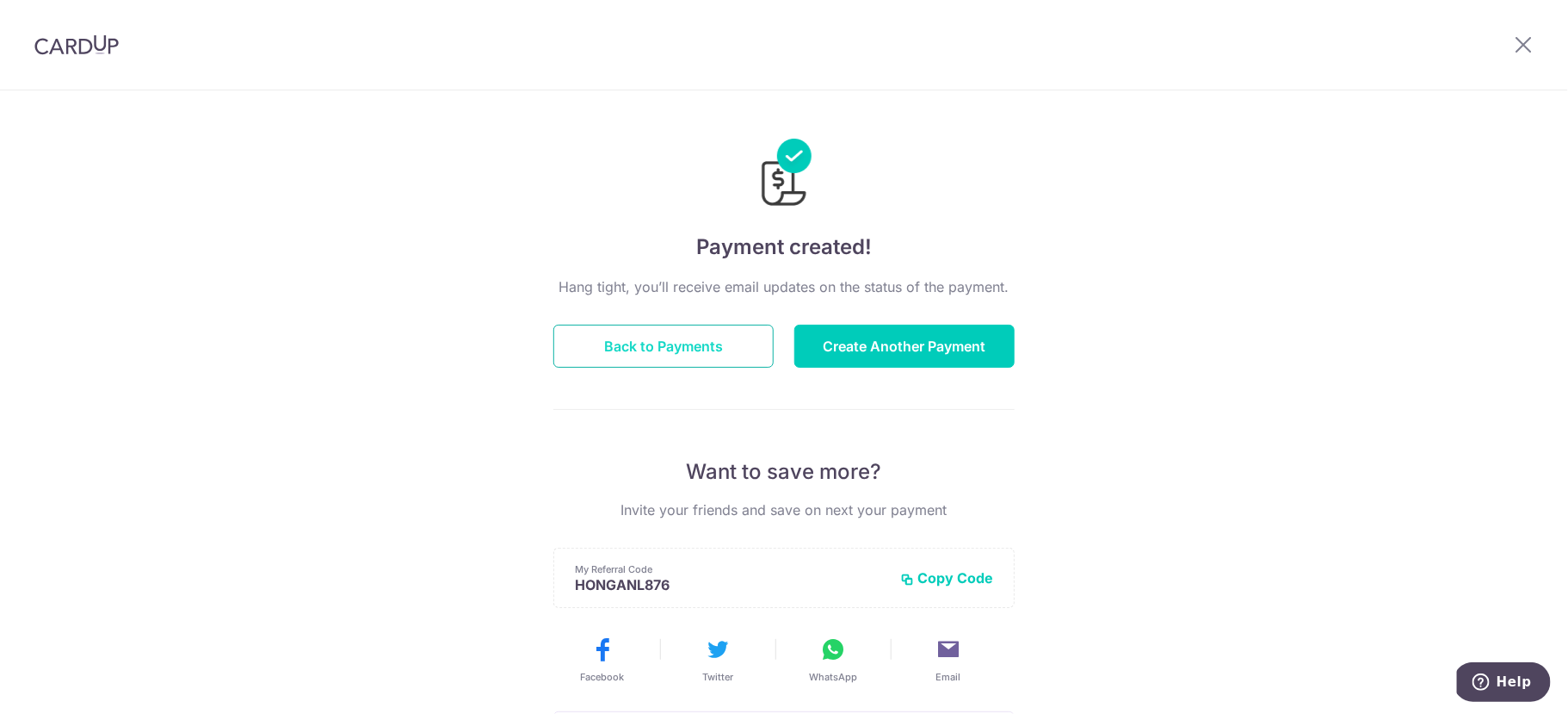
click at [682, 347] on button "Back to Payments" at bounding box center [664, 346] width 221 height 43
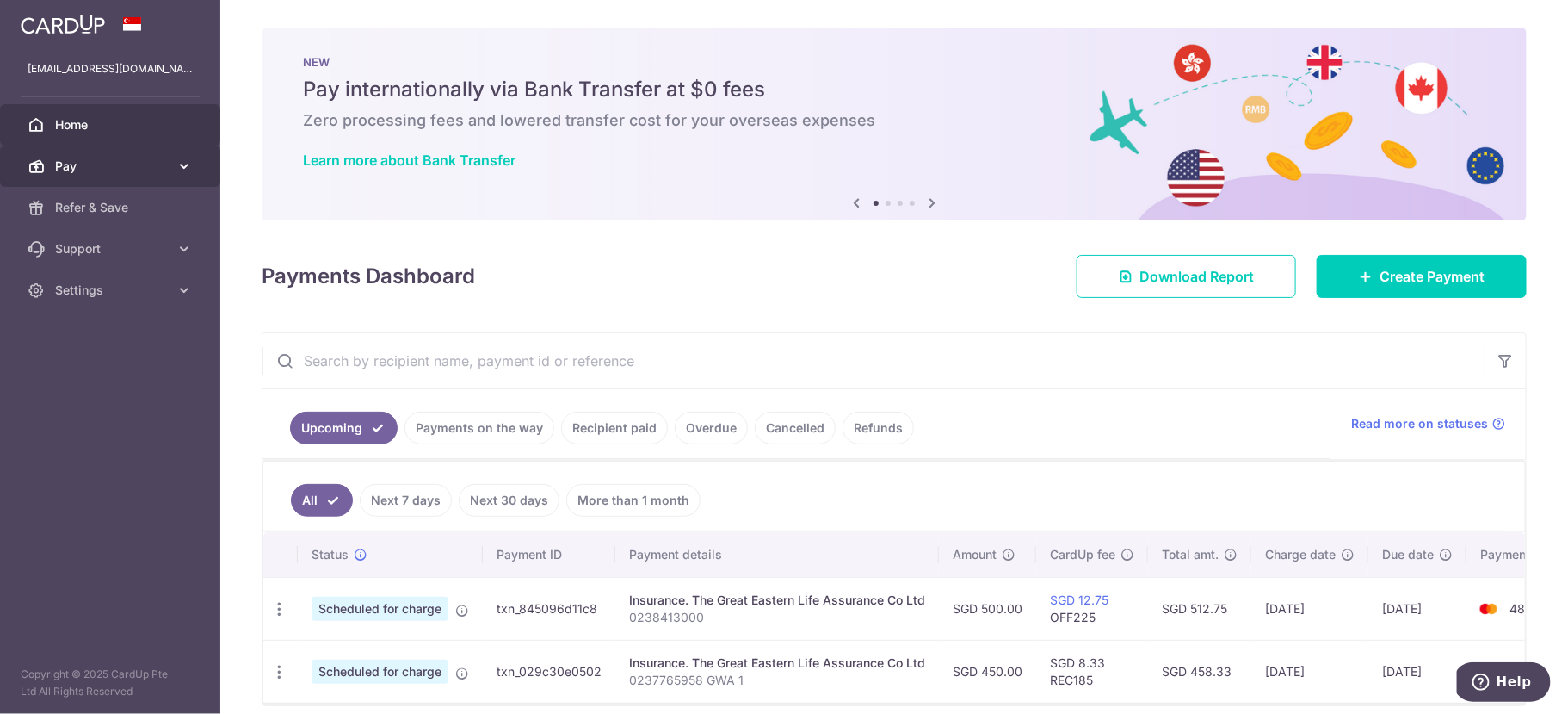
click at [83, 164] on span "Pay" at bounding box center [111, 167] width 113 height 17
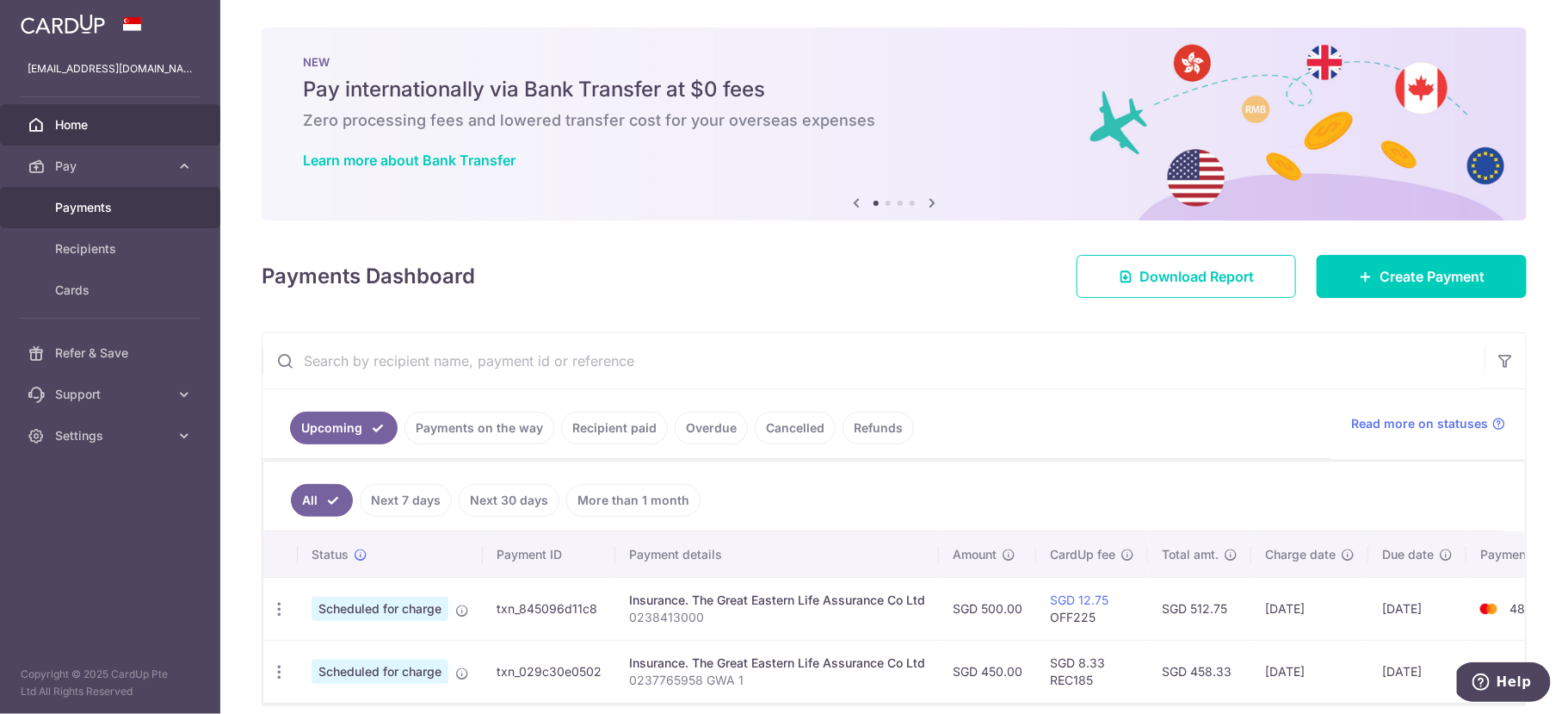
click at [122, 206] on span "Payments" at bounding box center [111, 208] width 113 height 17
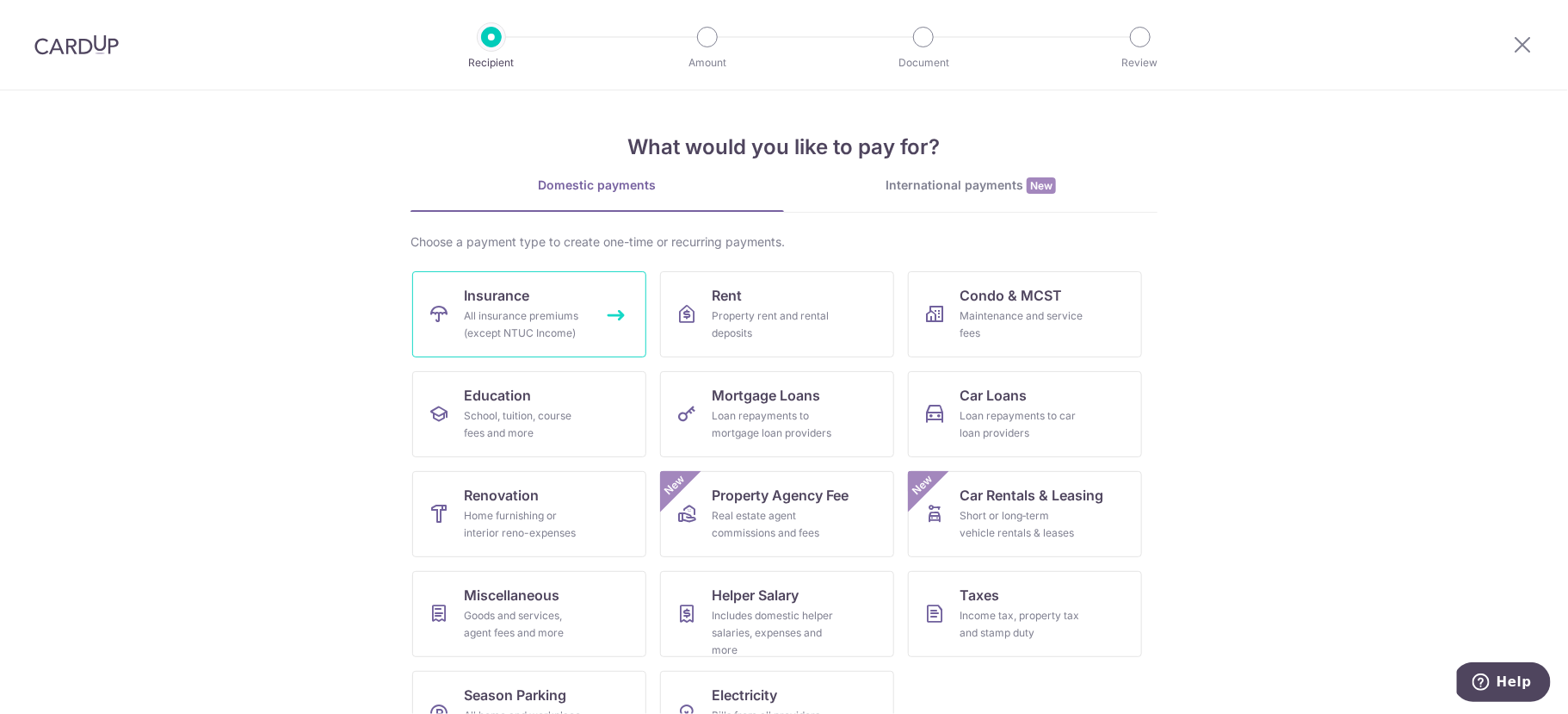
click at [533, 303] on link "Insurance All insurance premiums (except NTUC Income)" at bounding box center [529, 314] width 234 height 86
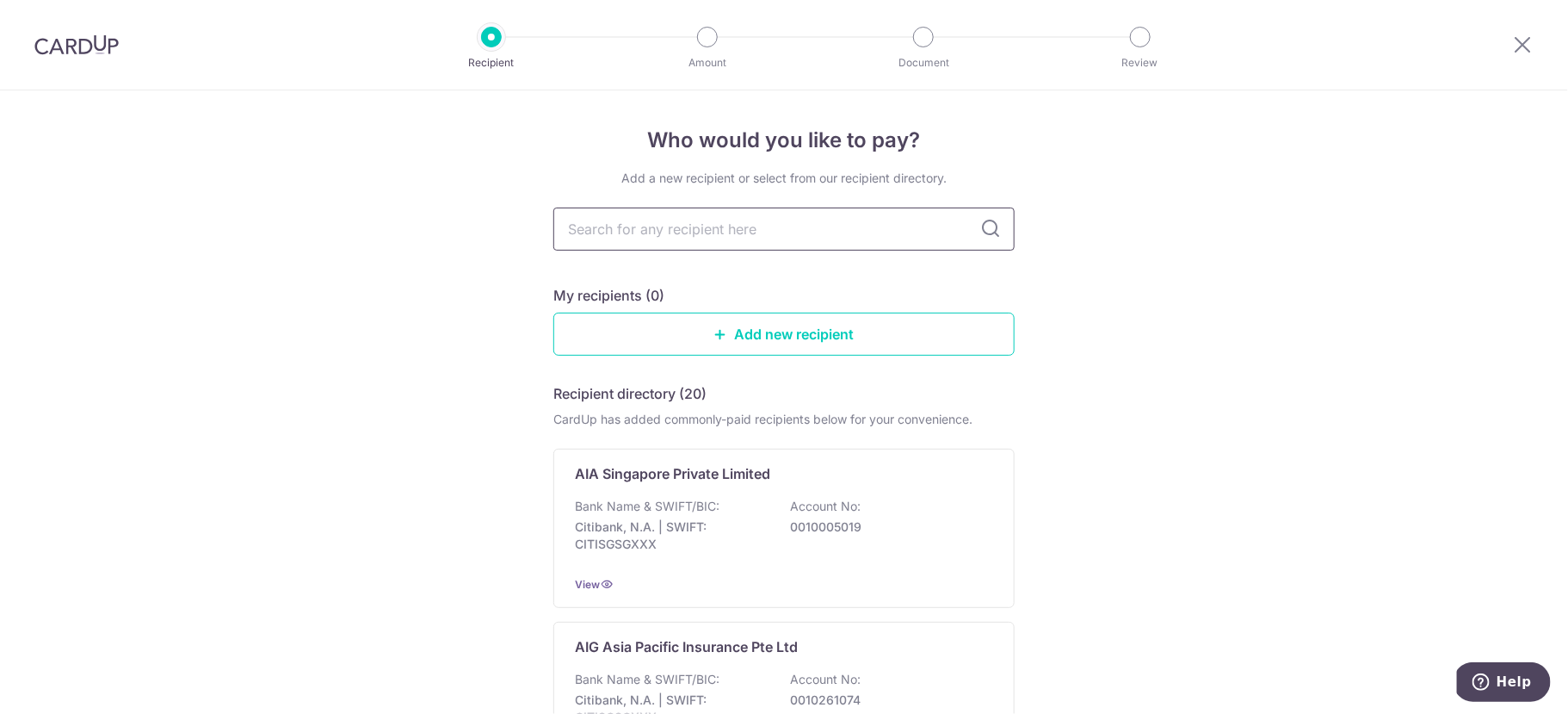
click at [704, 243] on input "text" at bounding box center [784, 228] width 461 height 43
type input "great"
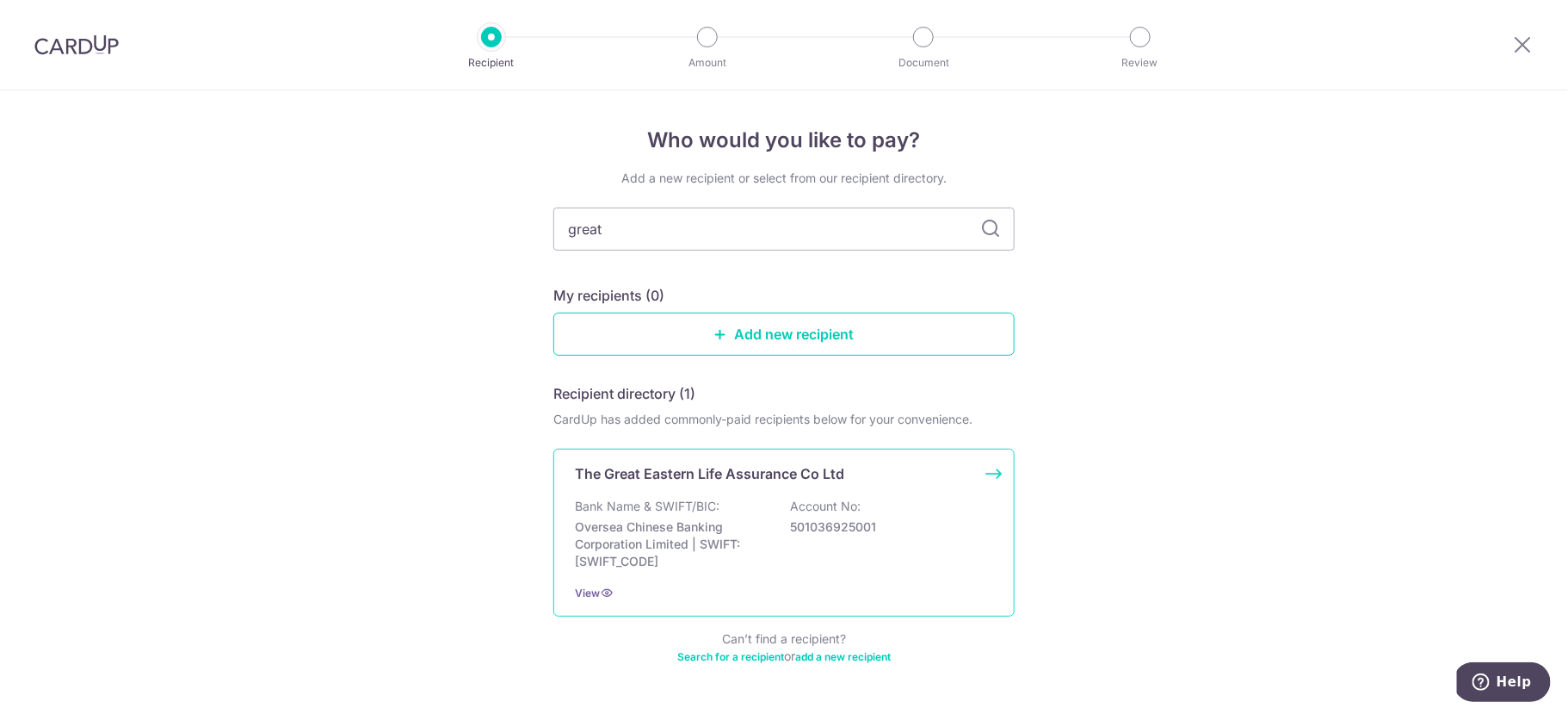
click at [704, 499] on p "Bank Name & SWIFT/BIC:" at bounding box center [647, 506] width 145 height 17
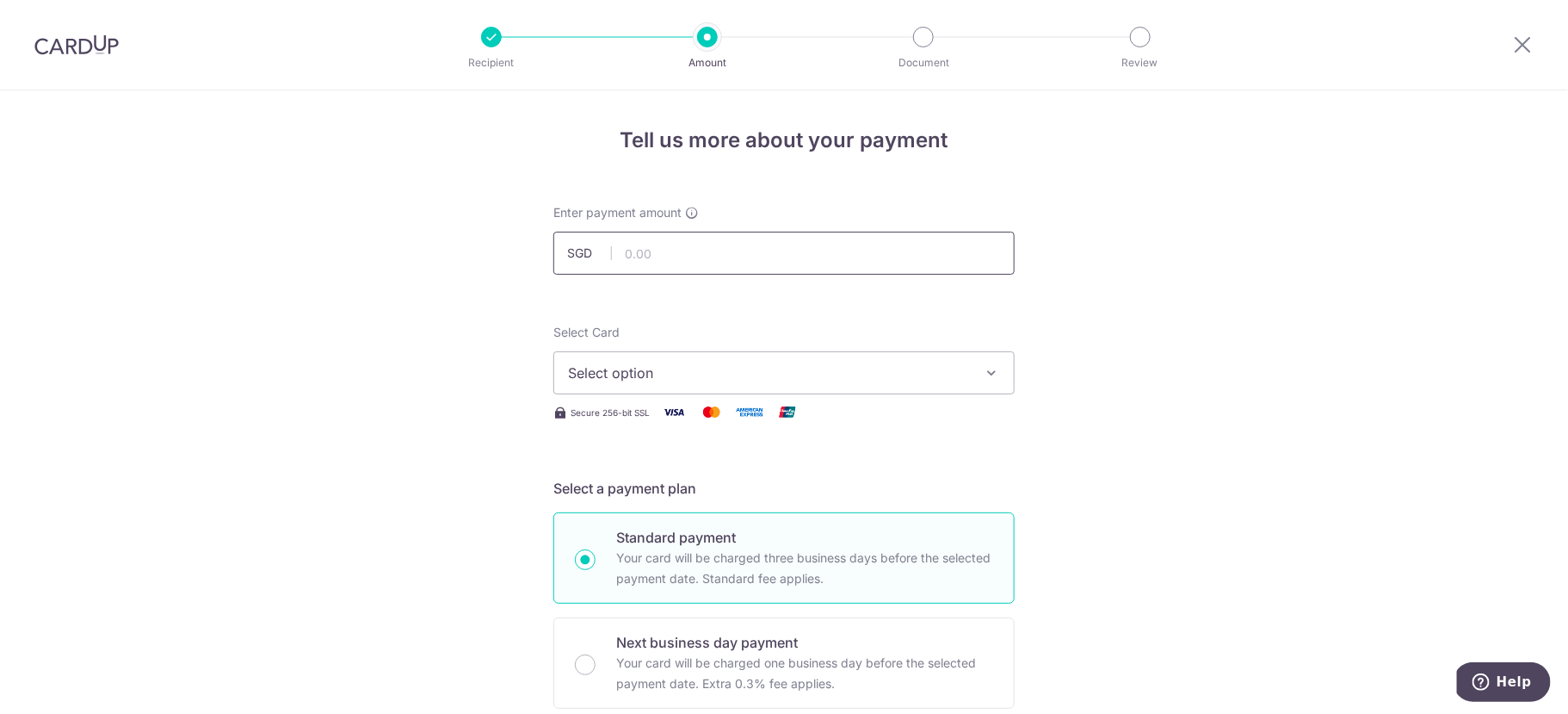
click at [646, 266] on input "text" at bounding box center [784, 252] width 461 height 43
type input "500.00"
click at [652, 375] on span "Select option" at bounding box center [769, 373] width 402 height 21
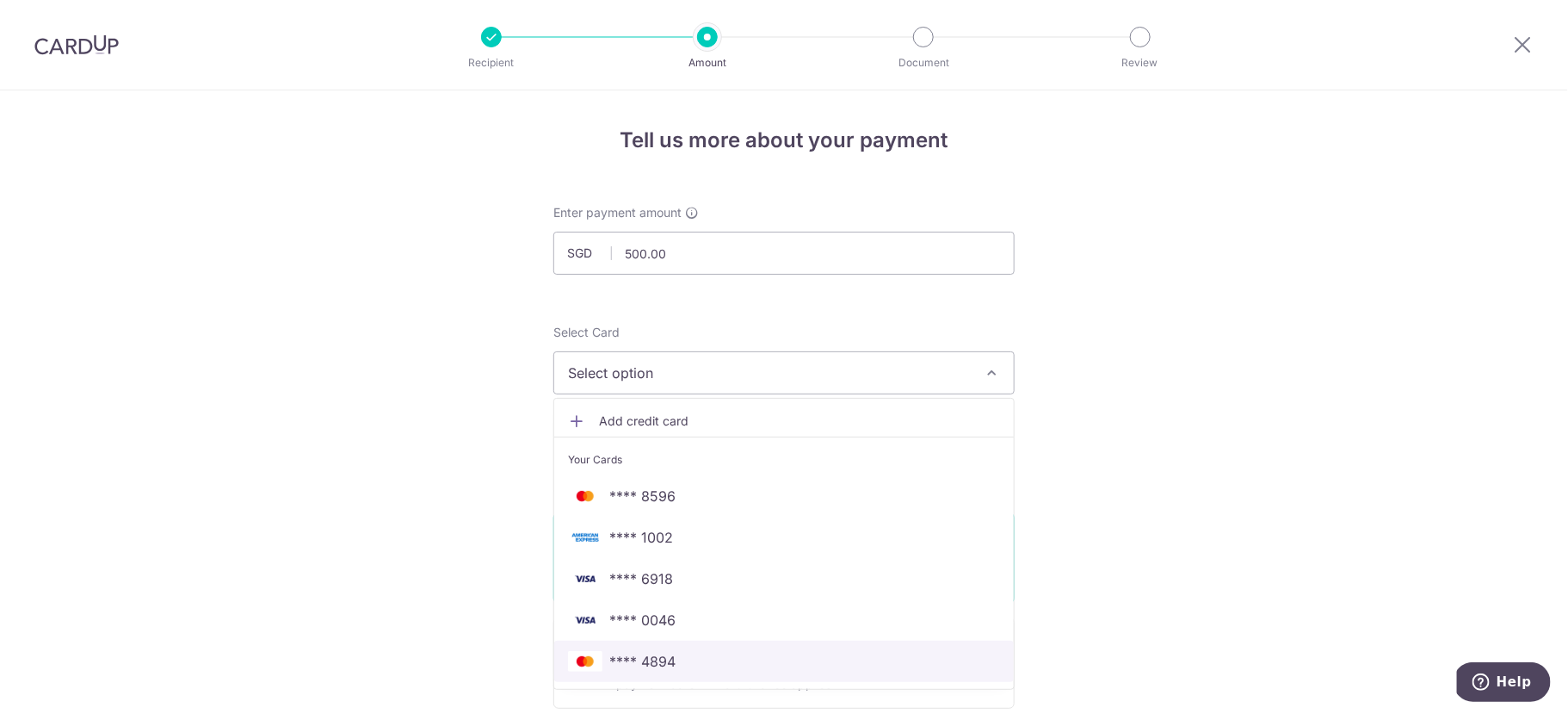
click at [637, 663] on span "**** 4894" at bounding box center [643, 662] width 67 height 21
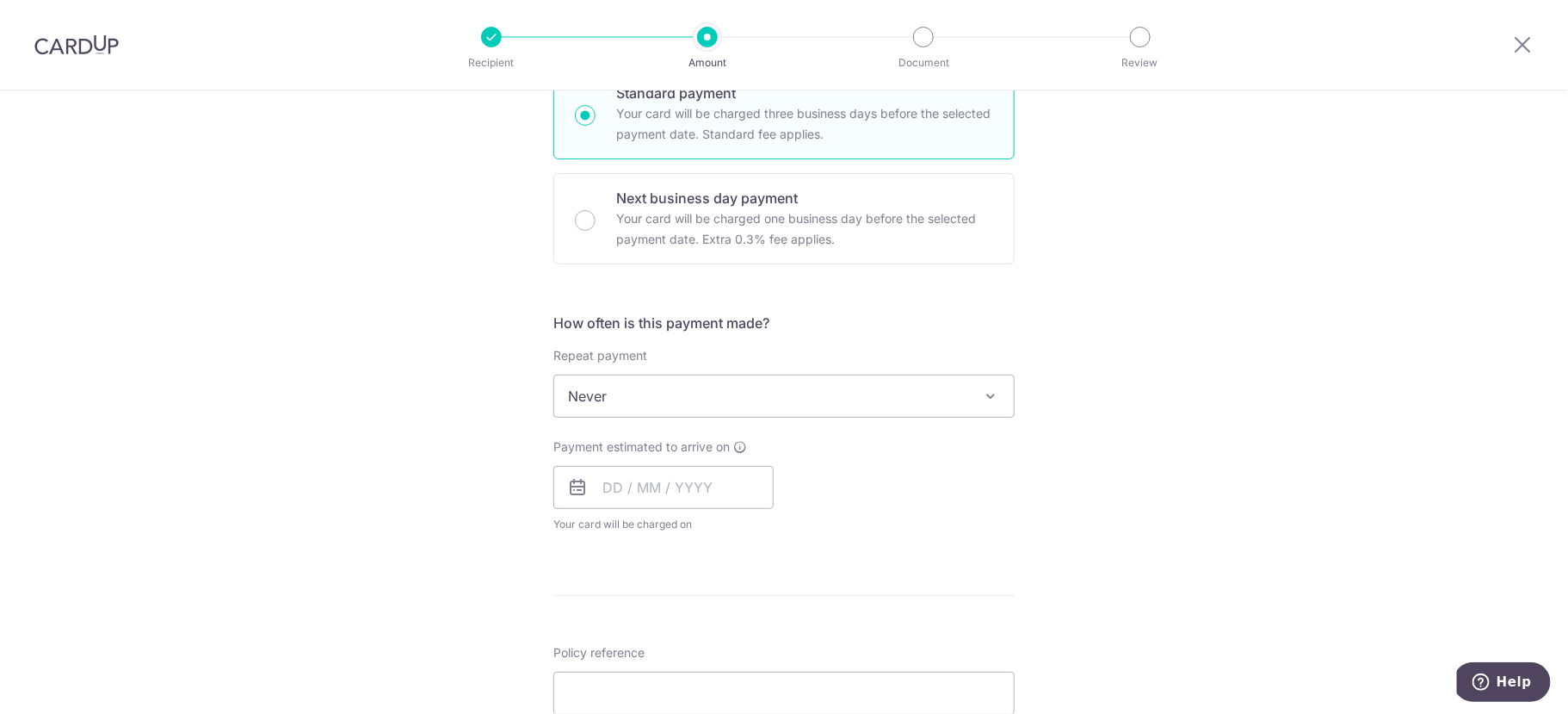
scroll to position [446, 0]
click at [587, 487] on input "text" at bounding box center [664, 486] width 221 height 43
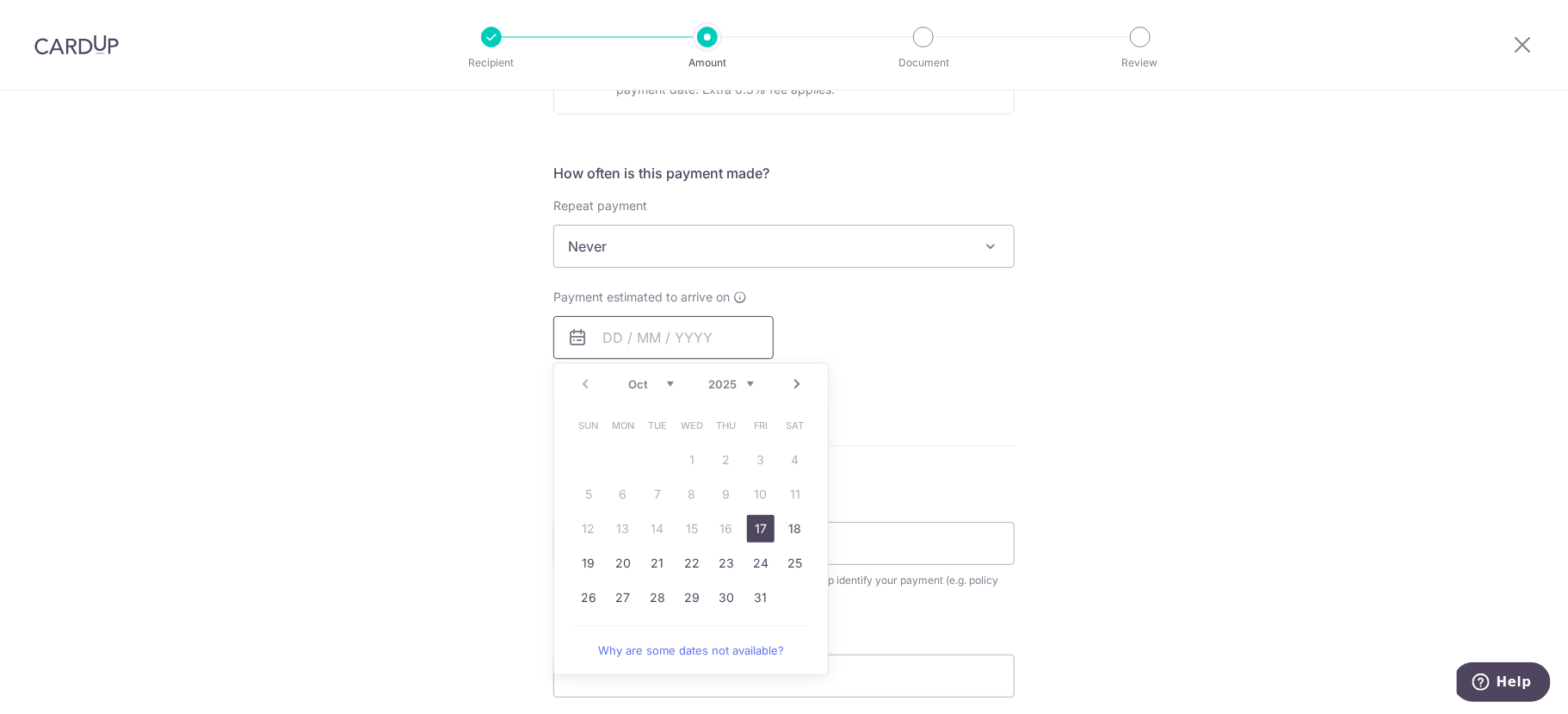
scroll to position [597, 0]
click at [622, 553] on link "20" at bounding box center [623, 560] width 28 height 28
type input "[DATE]"
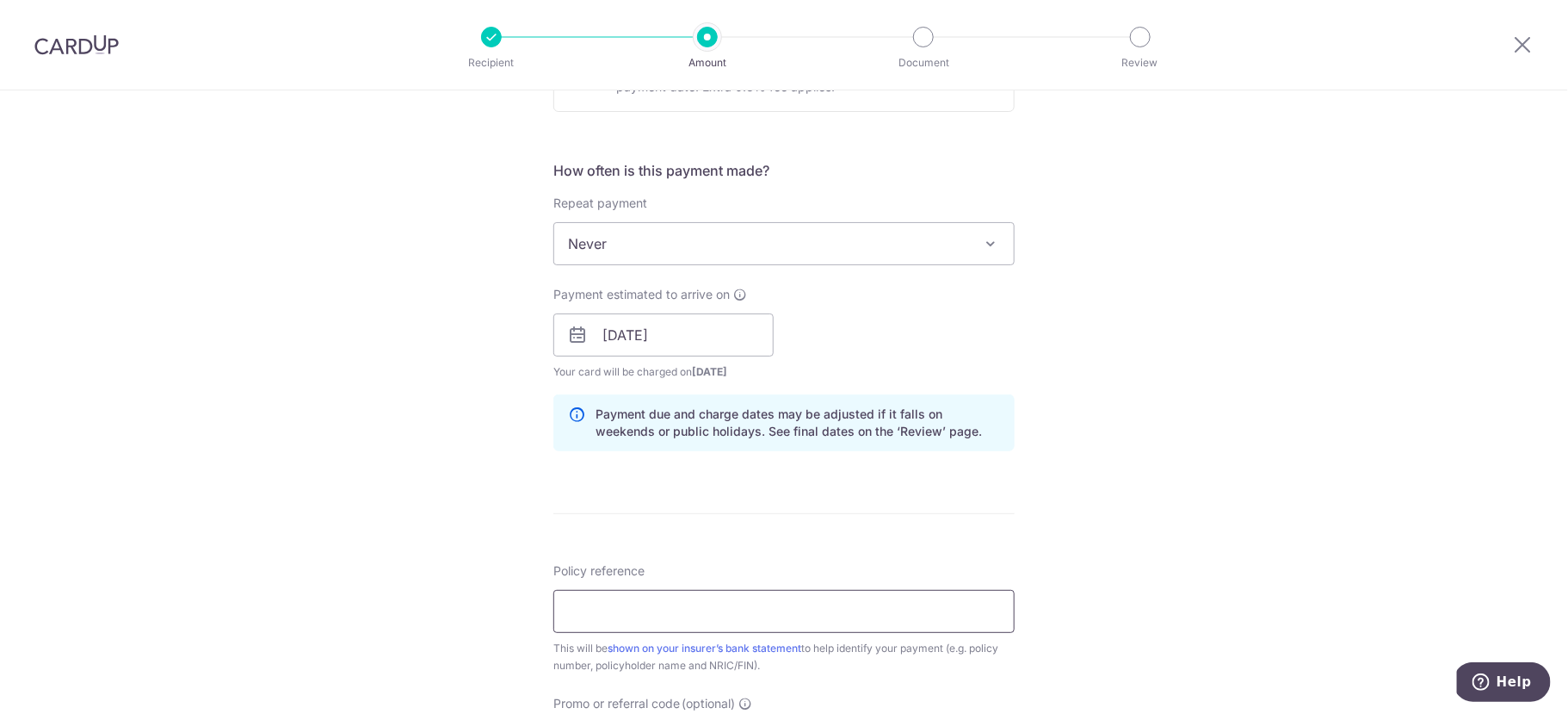
click at [622, 607] on input "Policy reference" at bounding box center [784, 611] width 461 height 43
type input "0238413000"
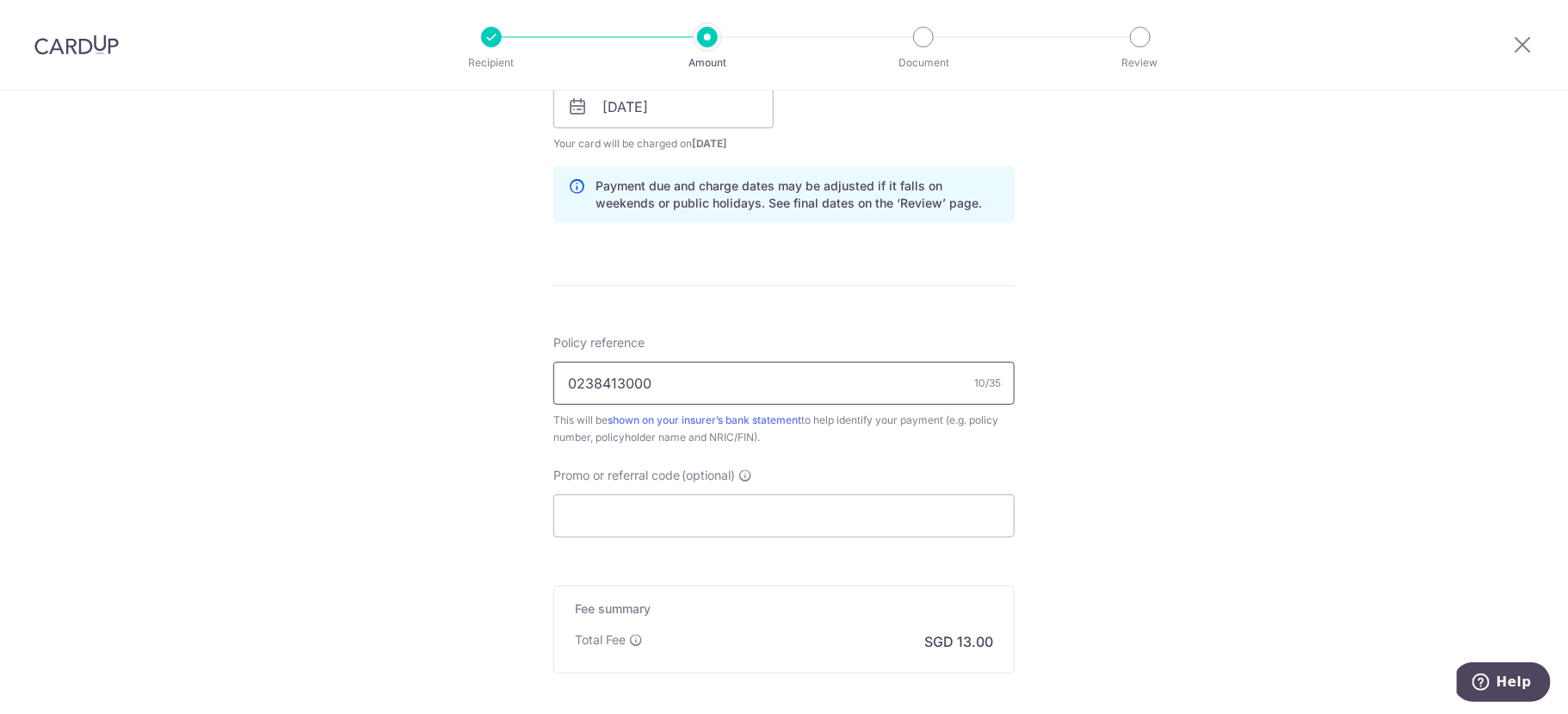
scroll to position [860, 0]
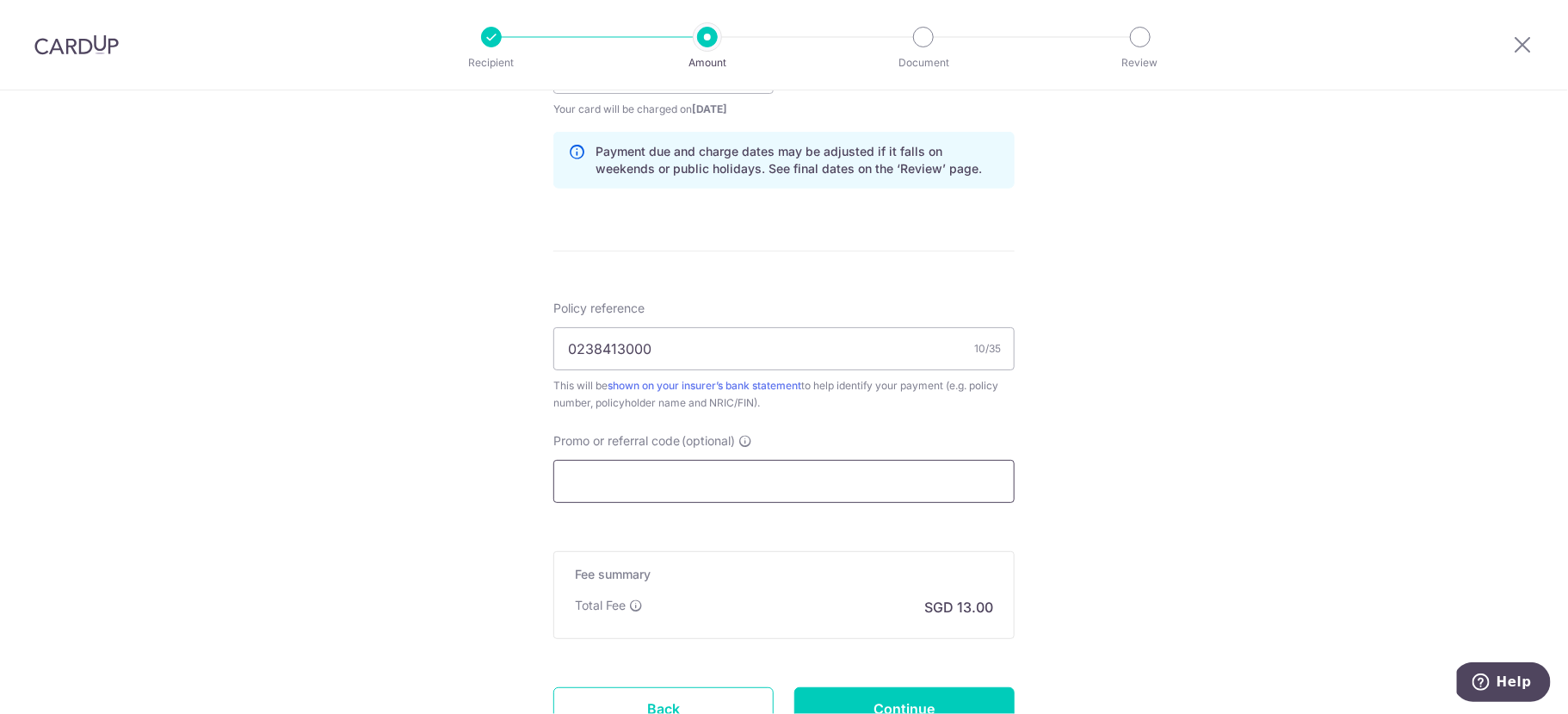
click at [780, 472] on input "Promo or referral code (optional)" at bounding box center [784, 481] width 461 height 43
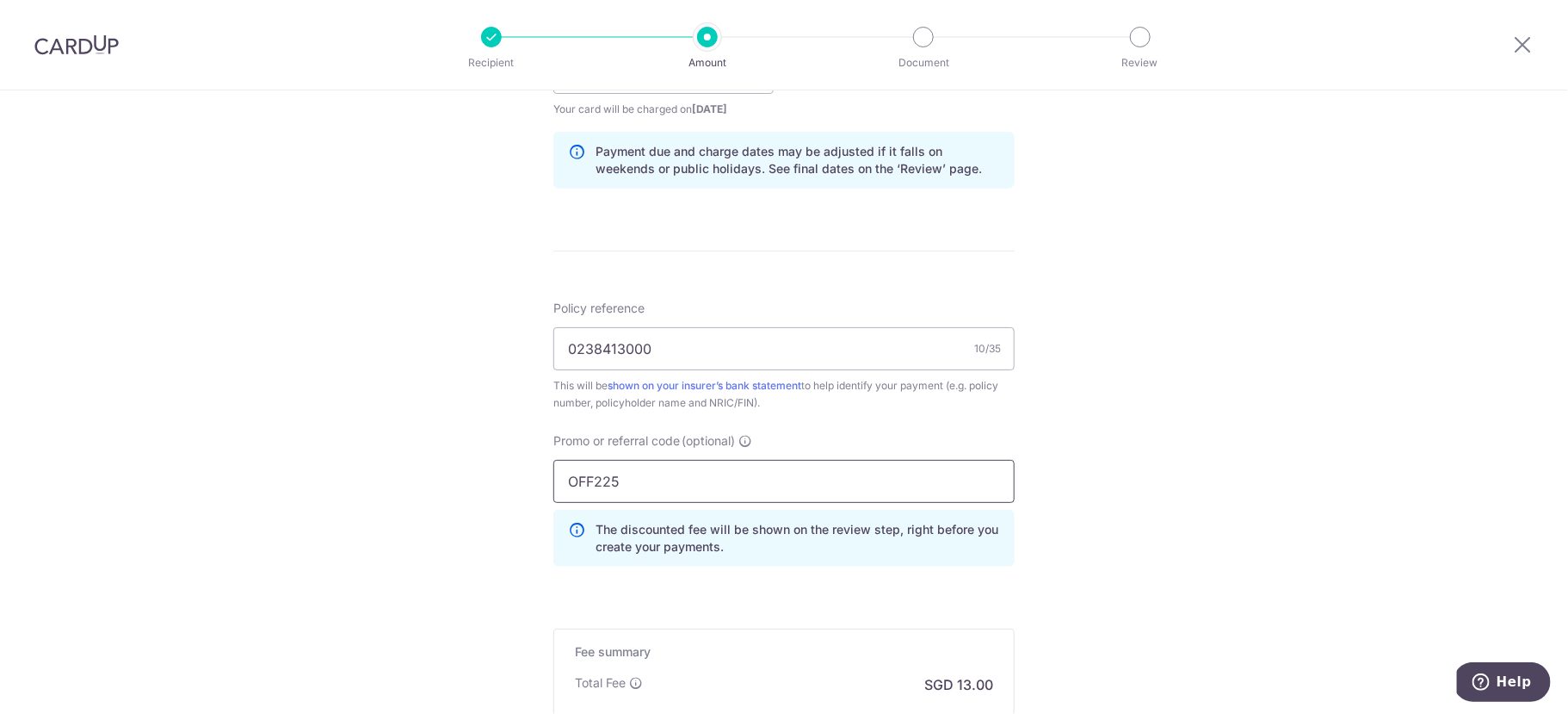
type input "OFF225"
drag, startPoint x: 958, startPoint y: 522, endPoint x: 946, endPoint y: 451, distance: 72.0
click at [946, 451] on div "Promo or referral code (optional) OFF225 The discounted fee will be shown on th…" at bounding box center [784, 499] width 461 height 134
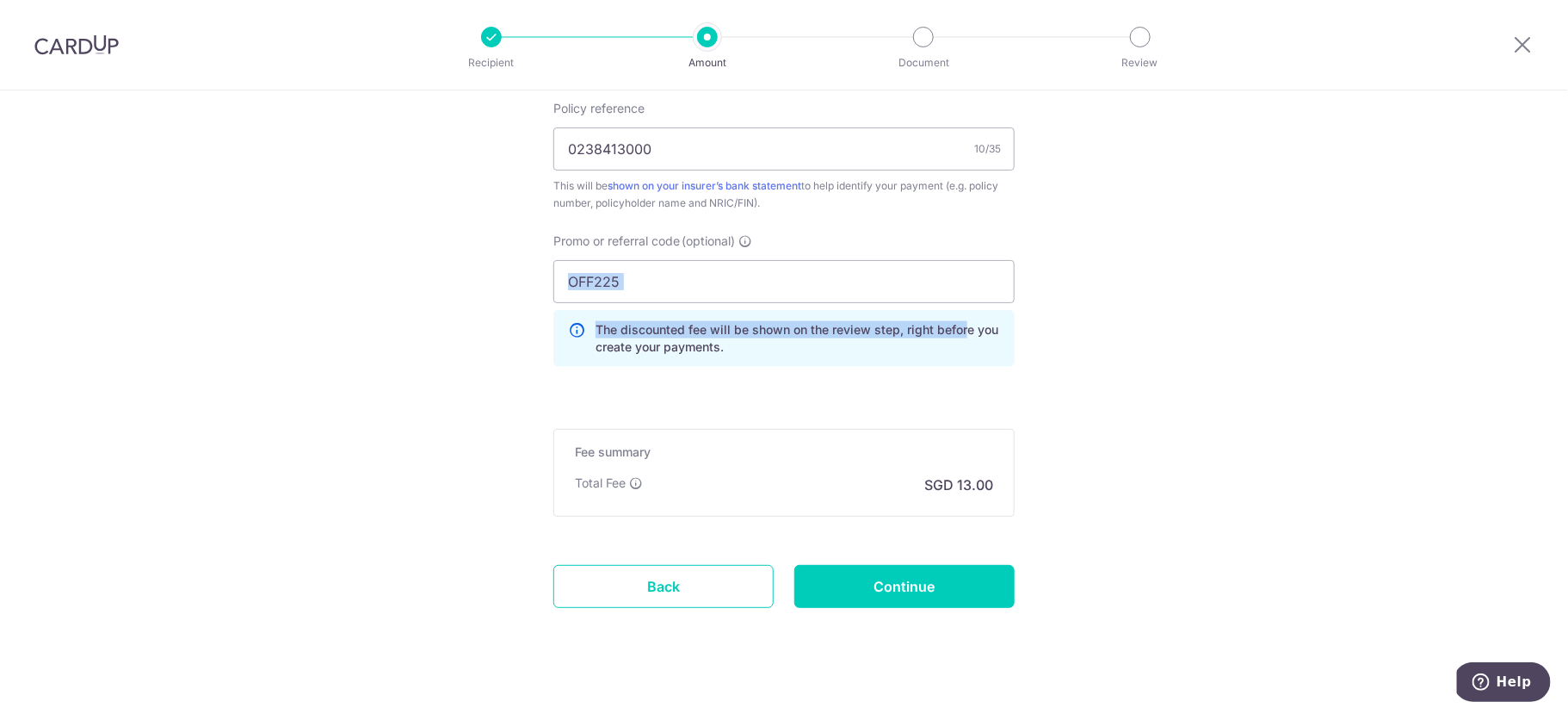
scroll to position [1078, 0]
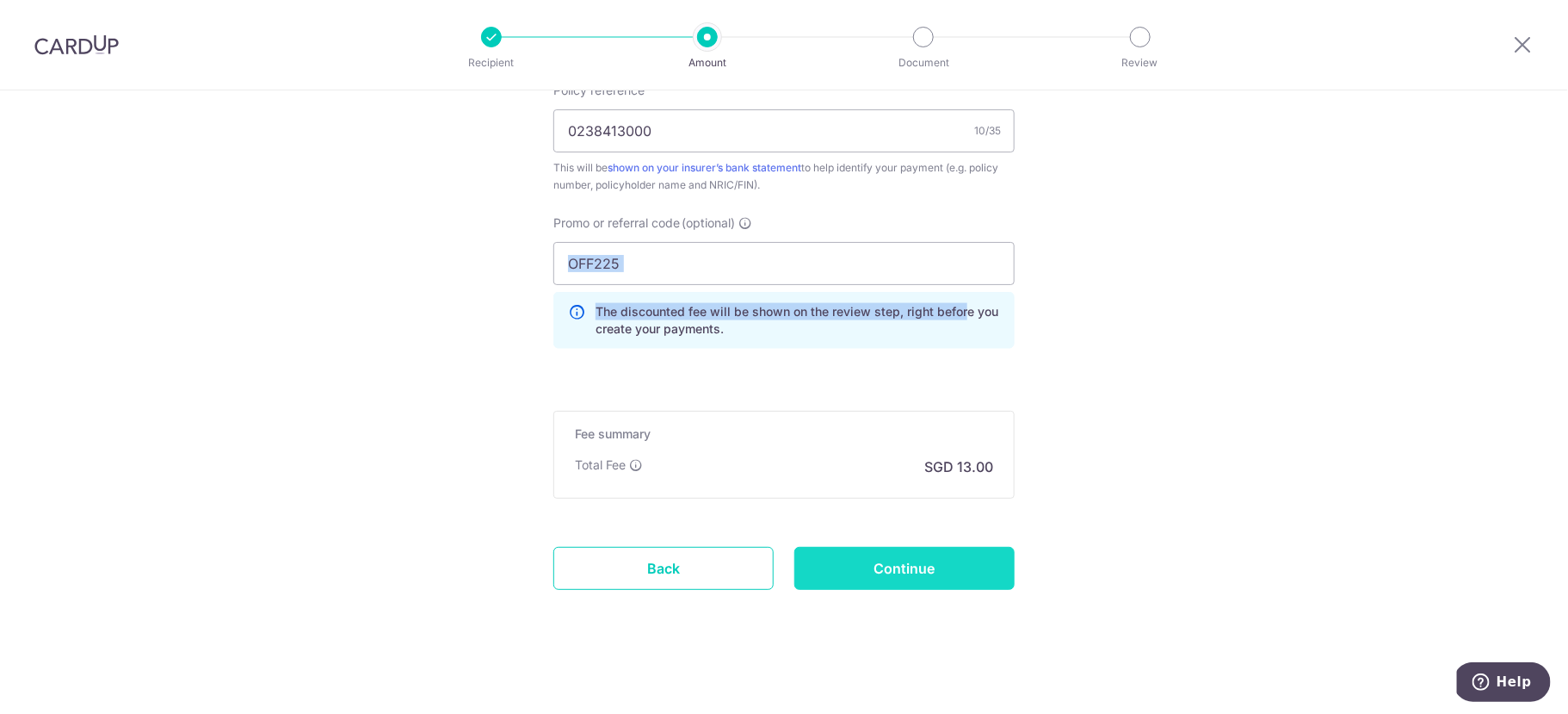
click at [900, 557] on input "Continue" at bounding box center [905, 567] width 221 height 43
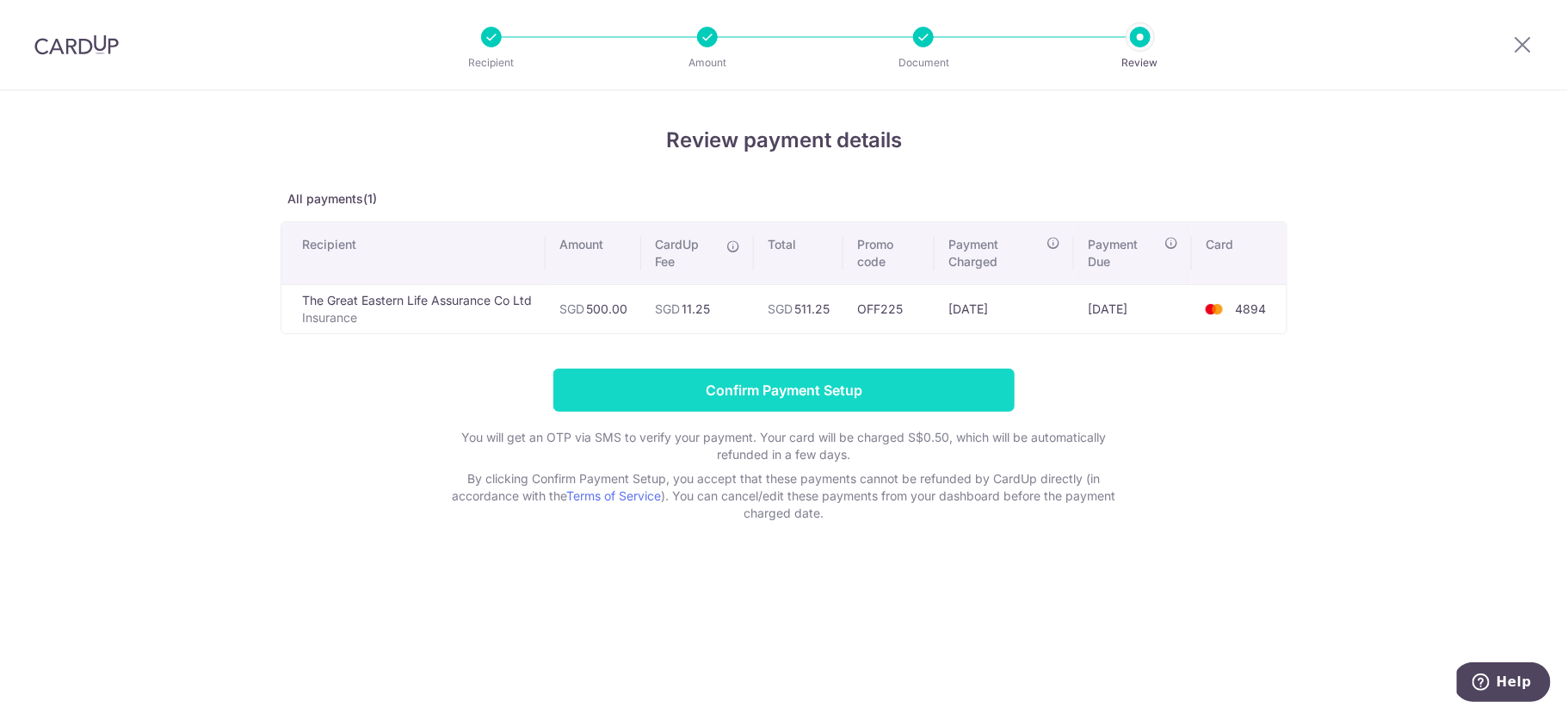
click at [853, 381] on input "Confirm Payment Setup" at bounding box center [784, 389] width 461 height 43
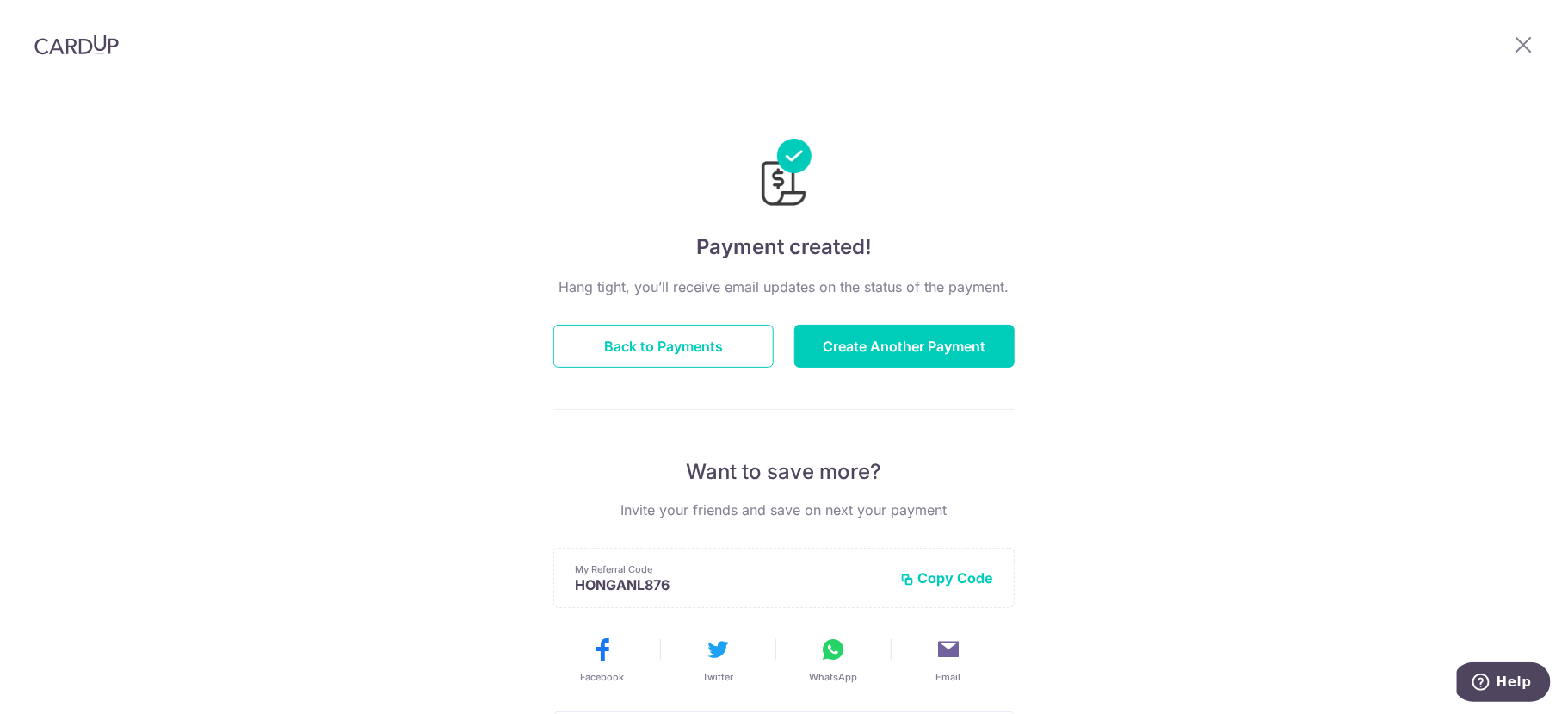
click at [95, 68] on div at bounding box center [76, 45] width 153 height 89
click at [91, 50] on img at bounding box center [76, 45] width 85 height 21
